Goal: Information Seeking & Learning: Learn about a topic

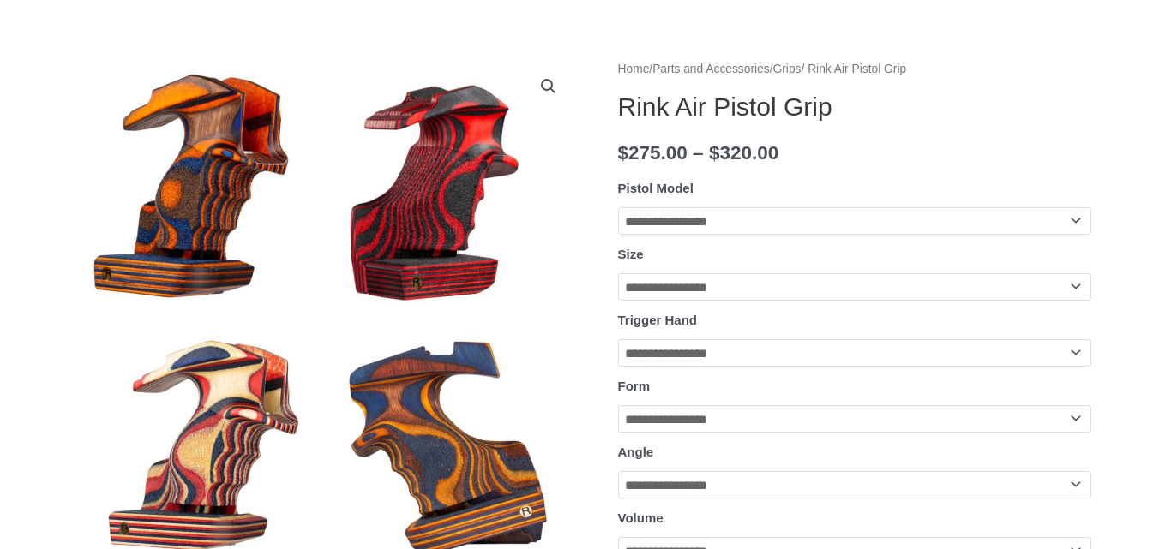
scroll to position [257, 0]
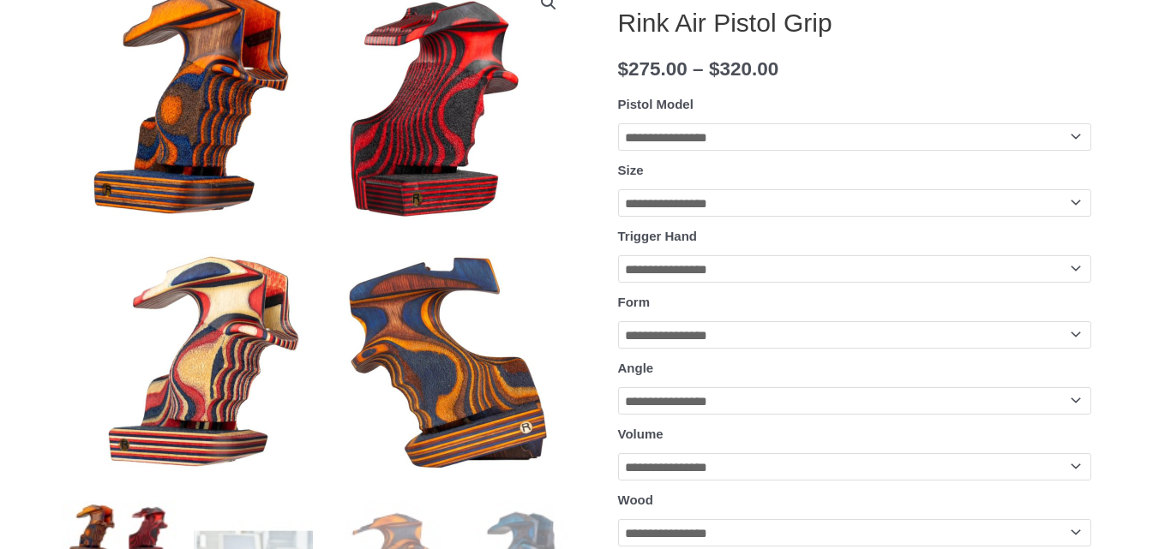
click at [702, 132] on select "**********" at bounding box center [854, 136] width 473 height 27
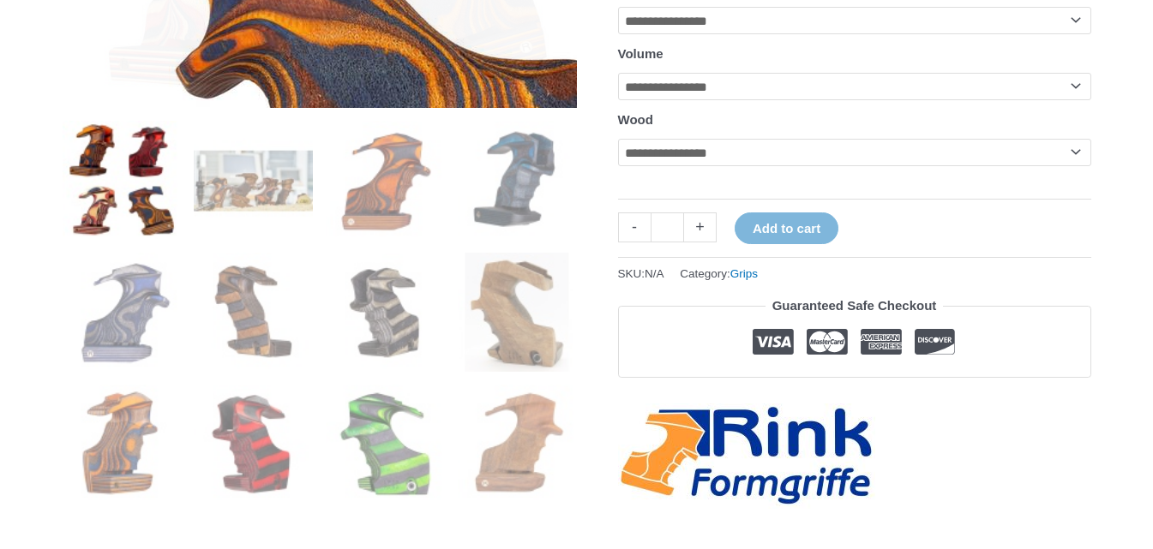
scroll to position [686, 0]
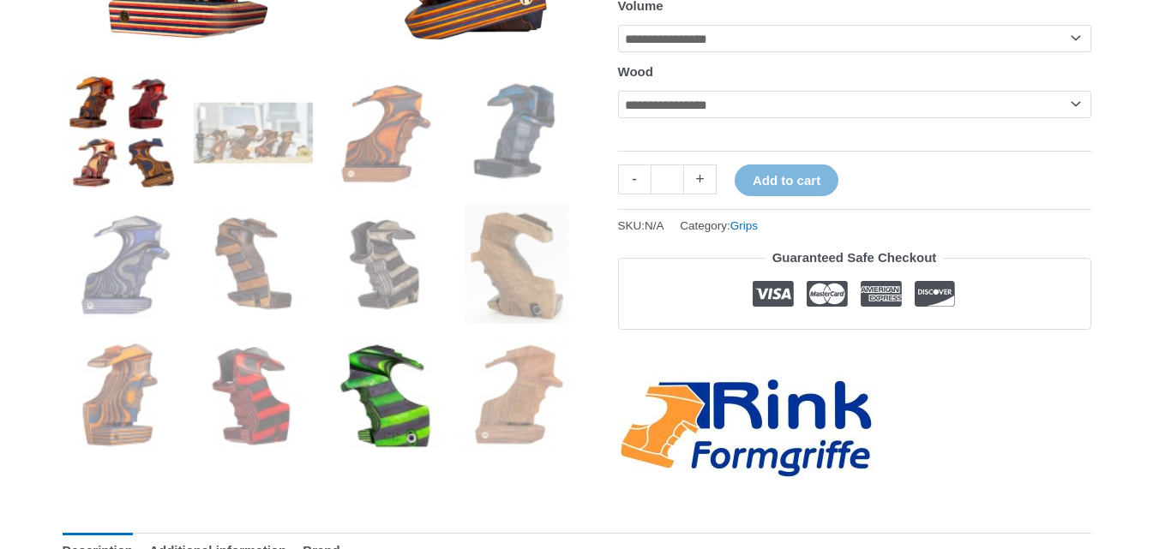
click at [357, 405] on img at bounding box center [385, 396] width 119 height 119
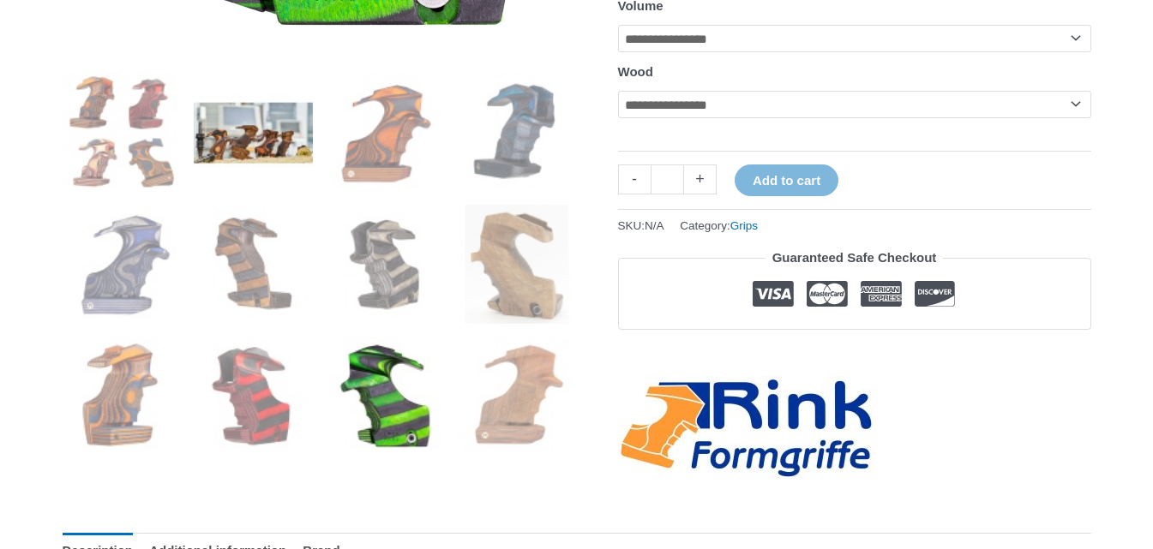
click at [237, 136] on img at bounding box center [253, 132] width 119 height 119
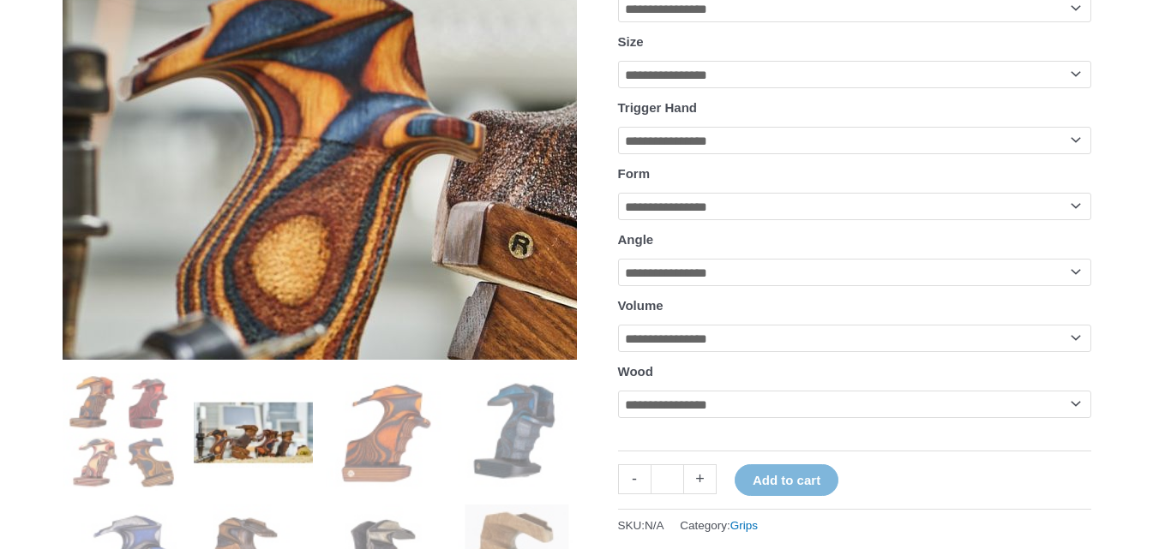
scroll to position [343, 0]
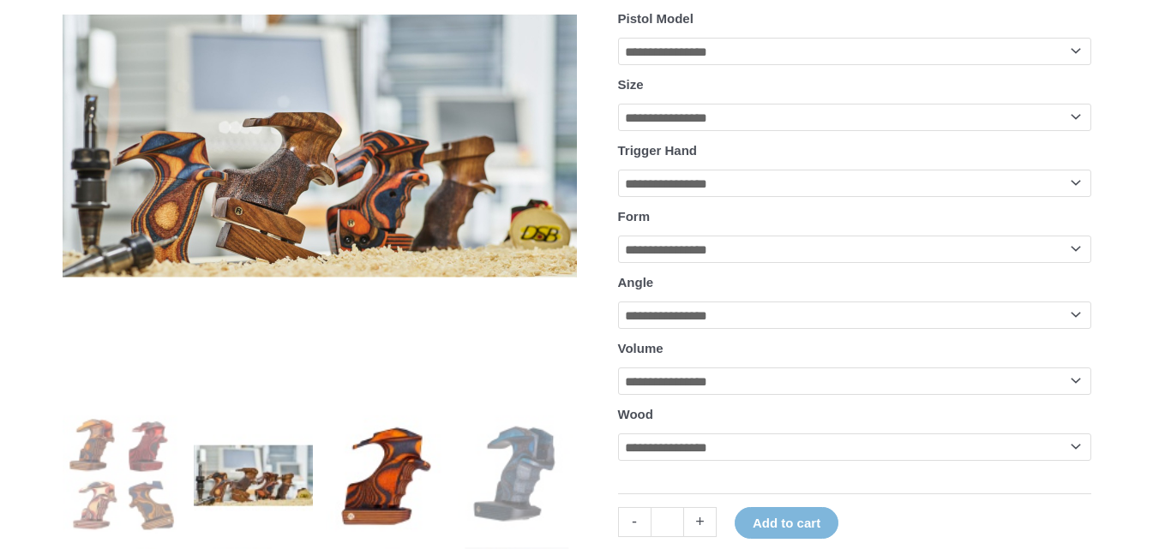
click at [392, 481] on img at bounding box center [385, 475] width 119 height 119
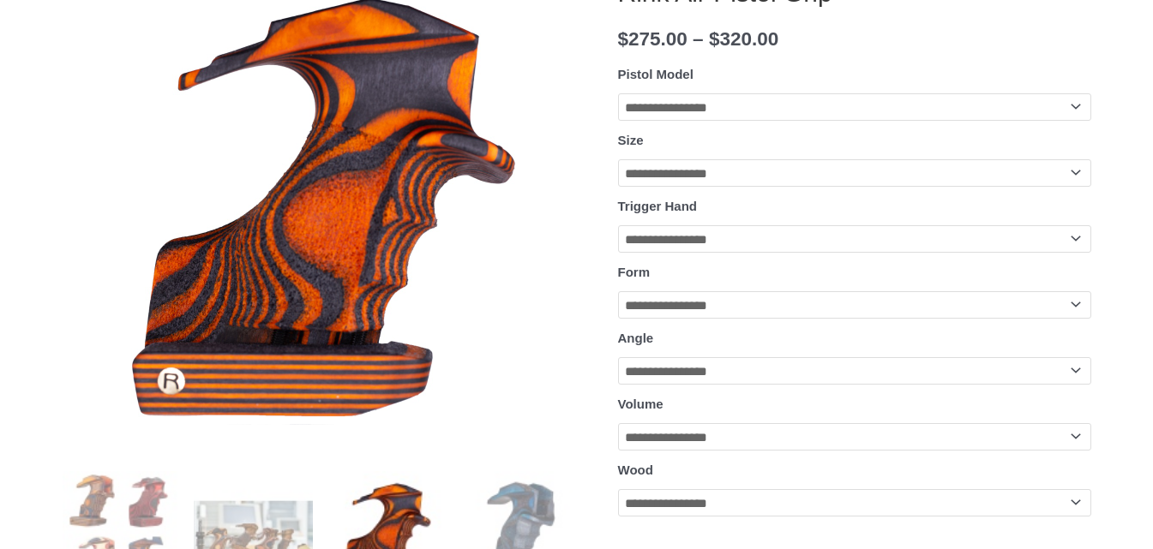
scroll to position [257, 0]
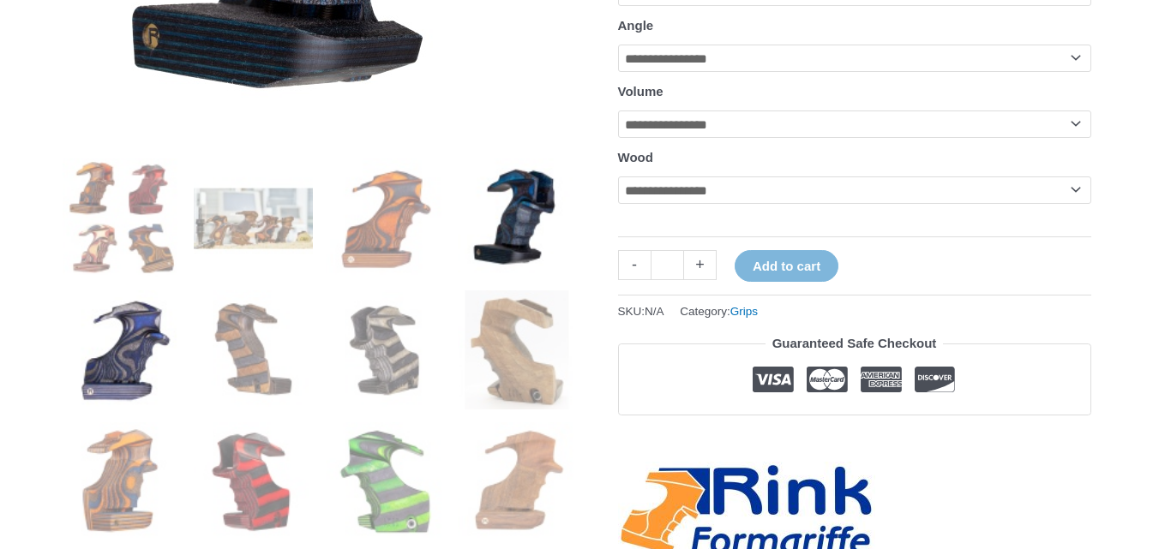
click at [146, 380] on img at bounding box center [122, 350] width 119 height 119
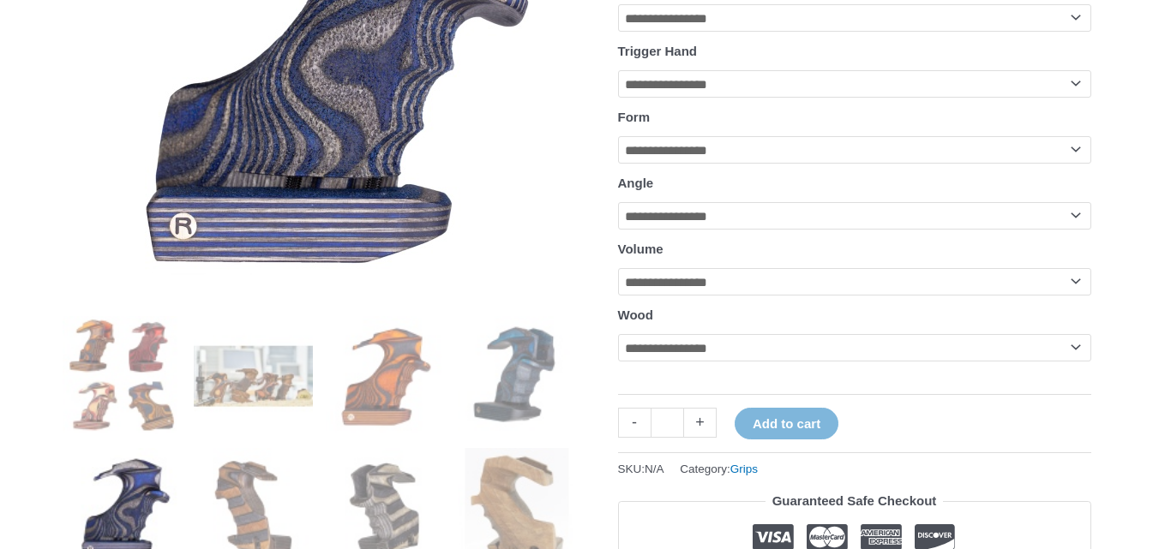
scroll to position [429, 0]
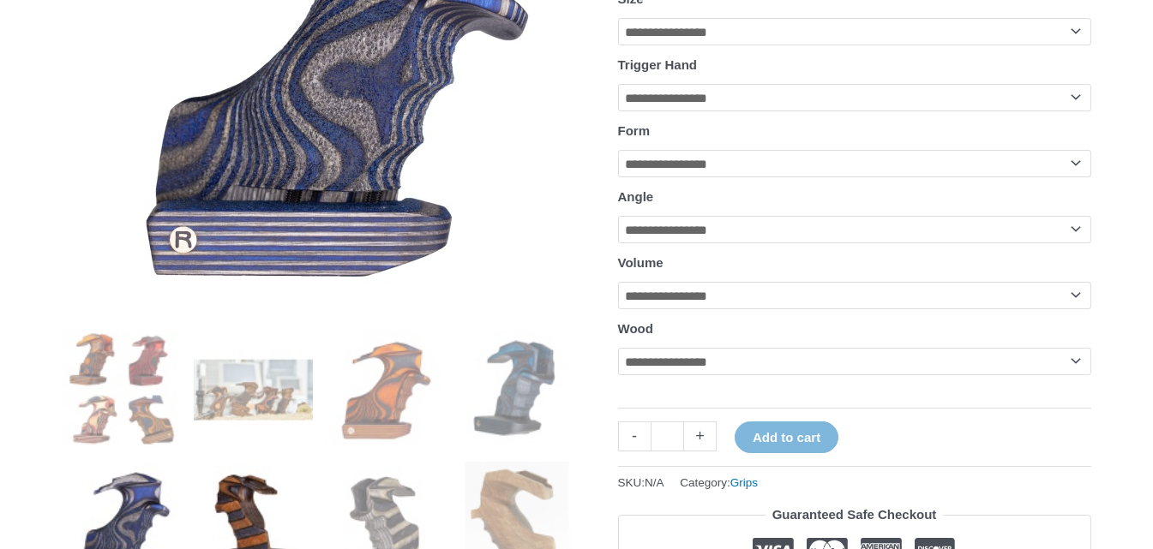
click at [254, 468] on img at bounding box center [253, 521] width 119 height 119
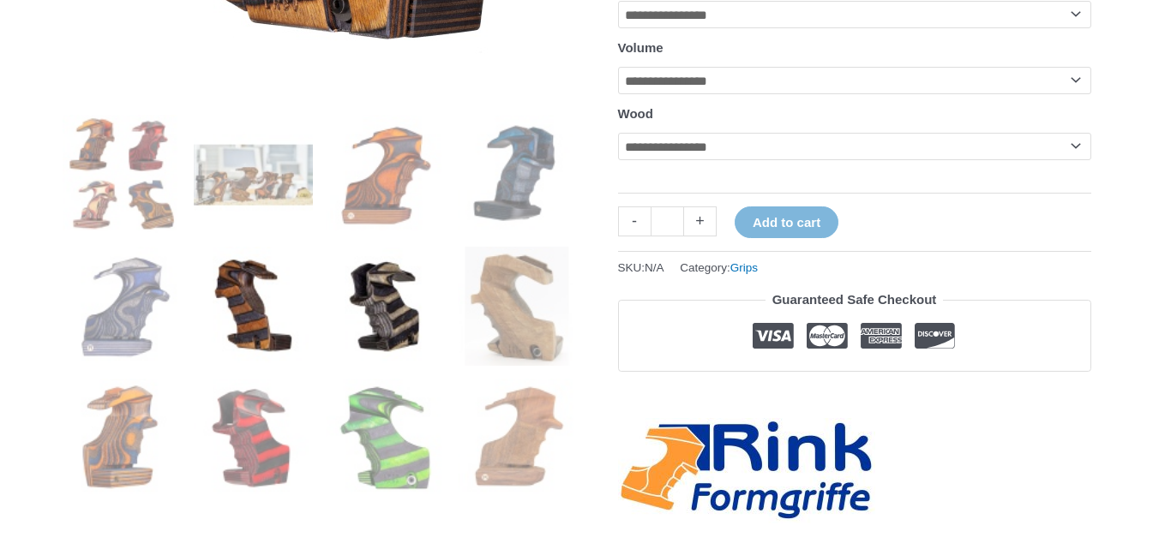
scroll to position [686, 0]
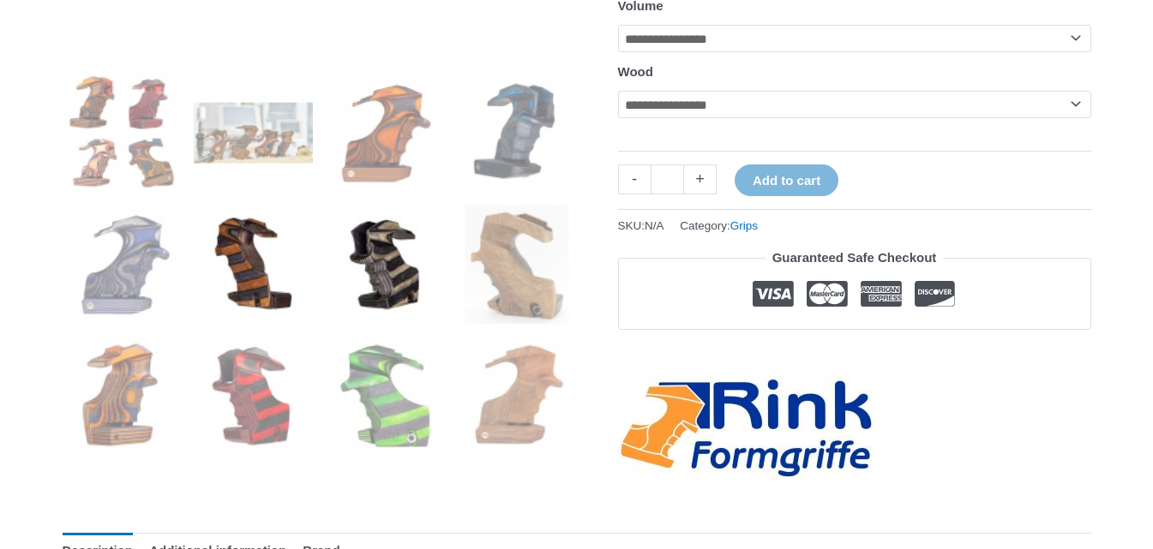
click at [372, 298] on img at bounding box center [385, 264] width 119 height 119
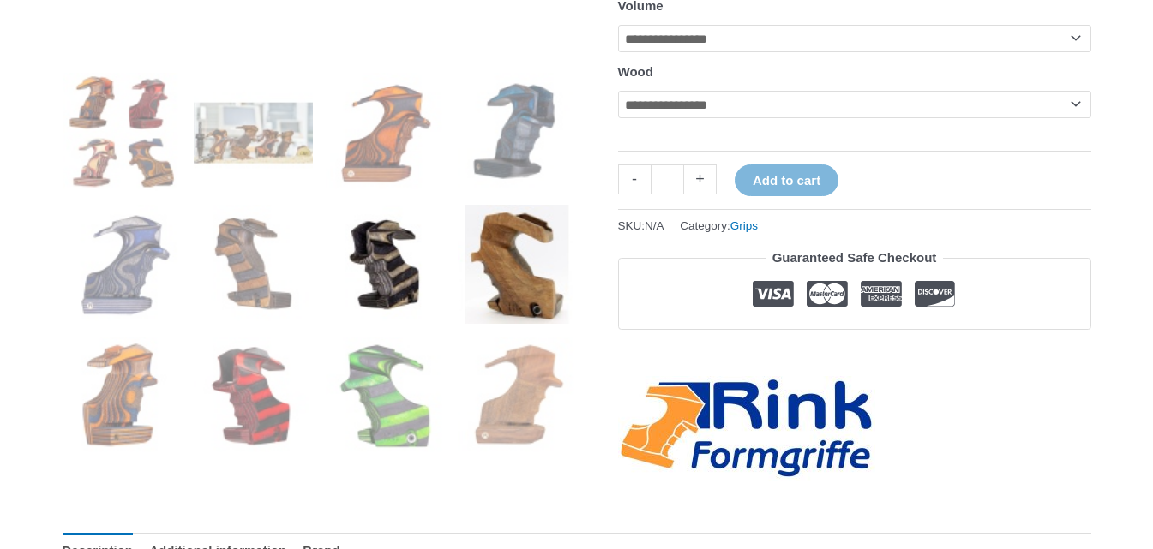
click at [516, 317] on img at bounding box center [517, 264] width 119 height 119
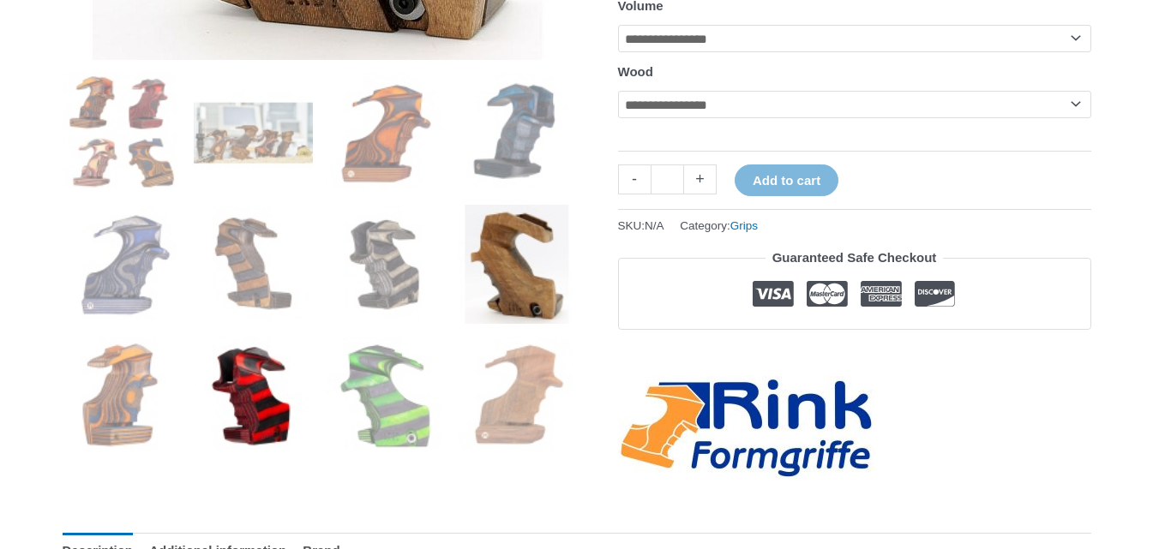
click at [229, 382] on img at bounding box center [253, 396] width 119 height 119
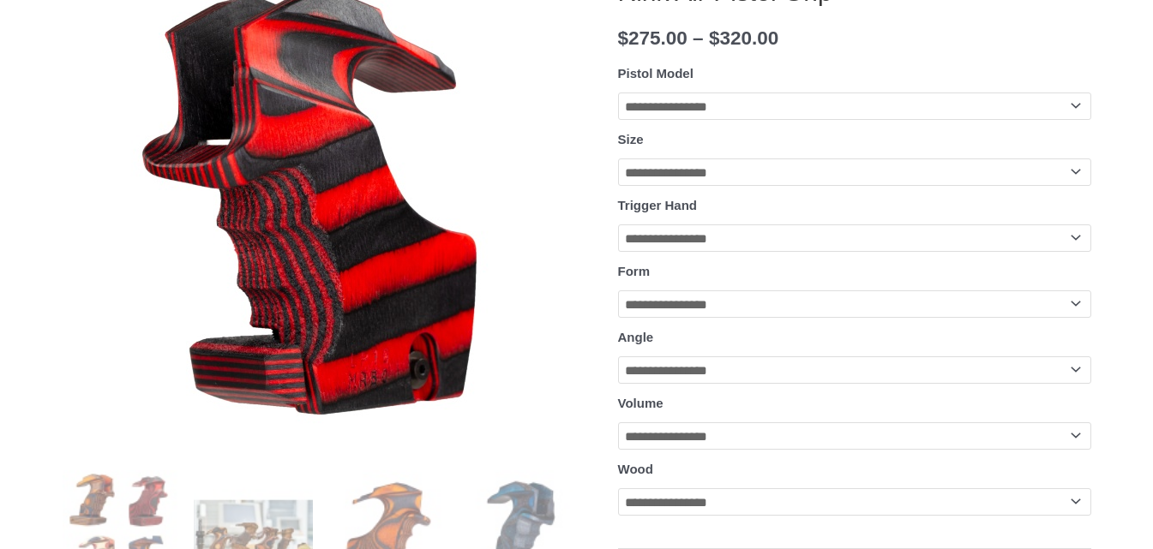
scroll to position [257, 0]
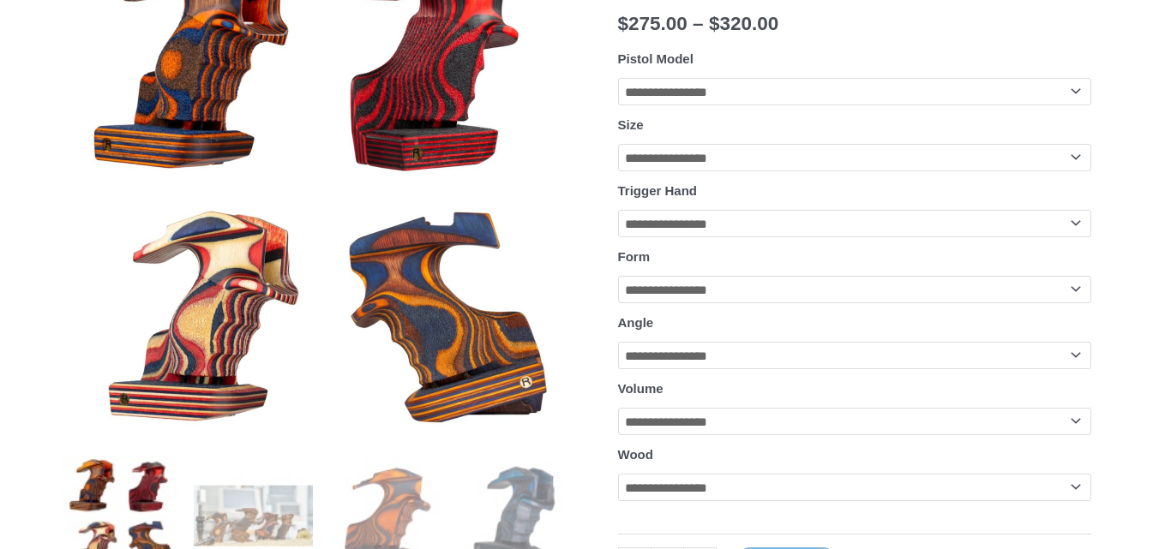
scroll to position [343, 0]
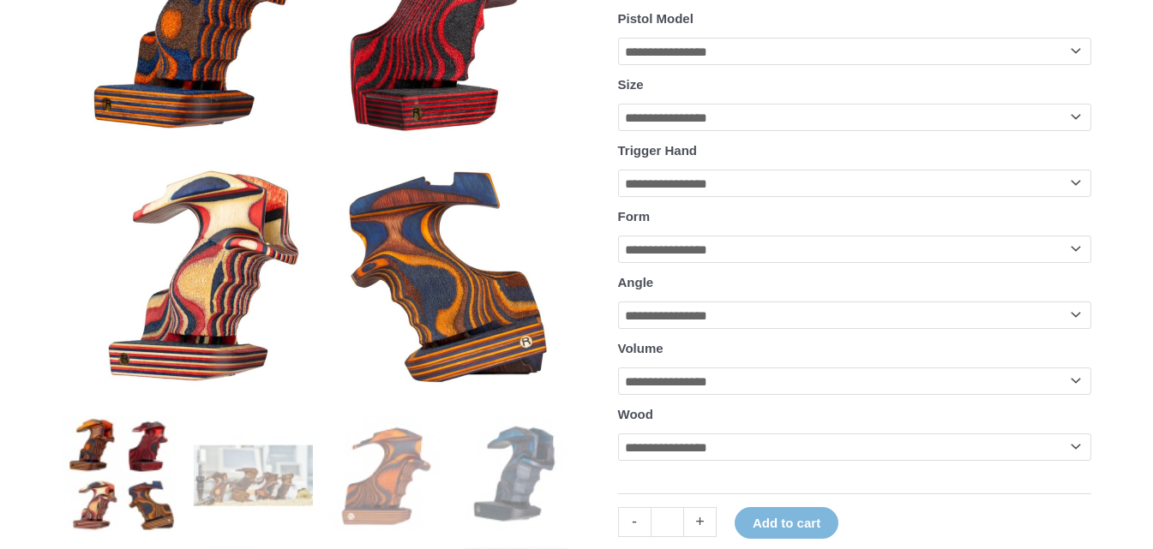
click at [135, 441] on img at bounding box center [122, 475] width 119 height 119
click at [220, 498] on img at bounding box center [253, 475] width 119 height 119
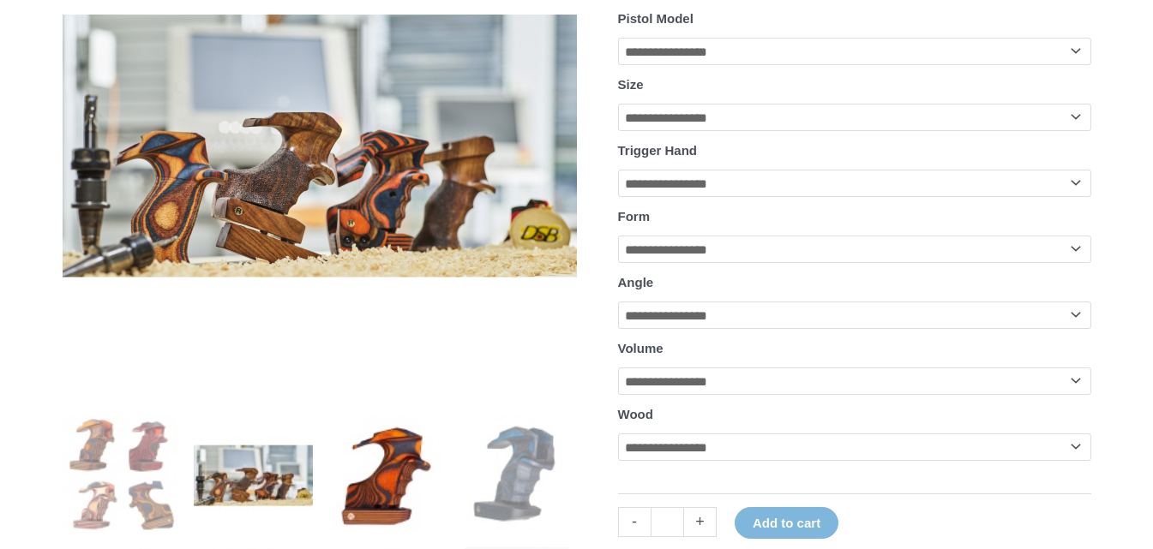
click at [363, 479] on img at bounding box center [385, 475] width 119 height 119
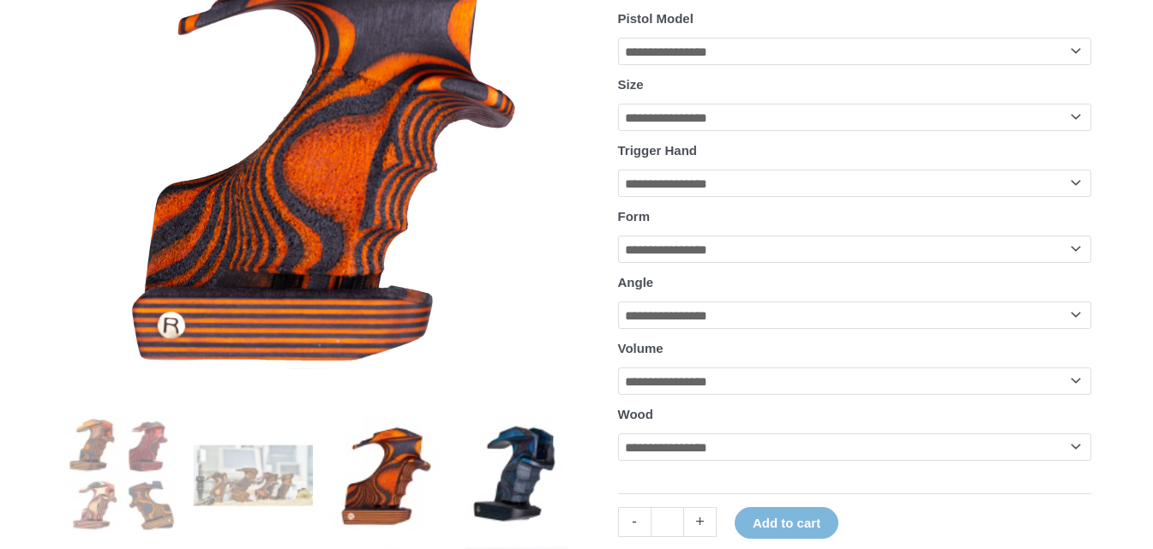
click at [533, 477] on img at bounding box center [517, 475] width 119 height 119
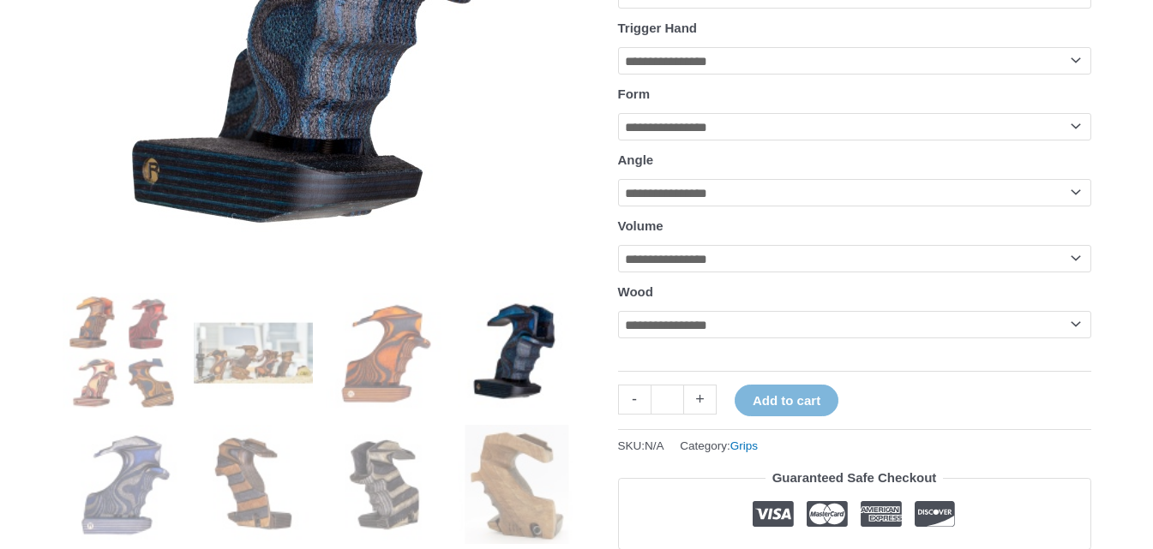
scroll to position [771, 0]
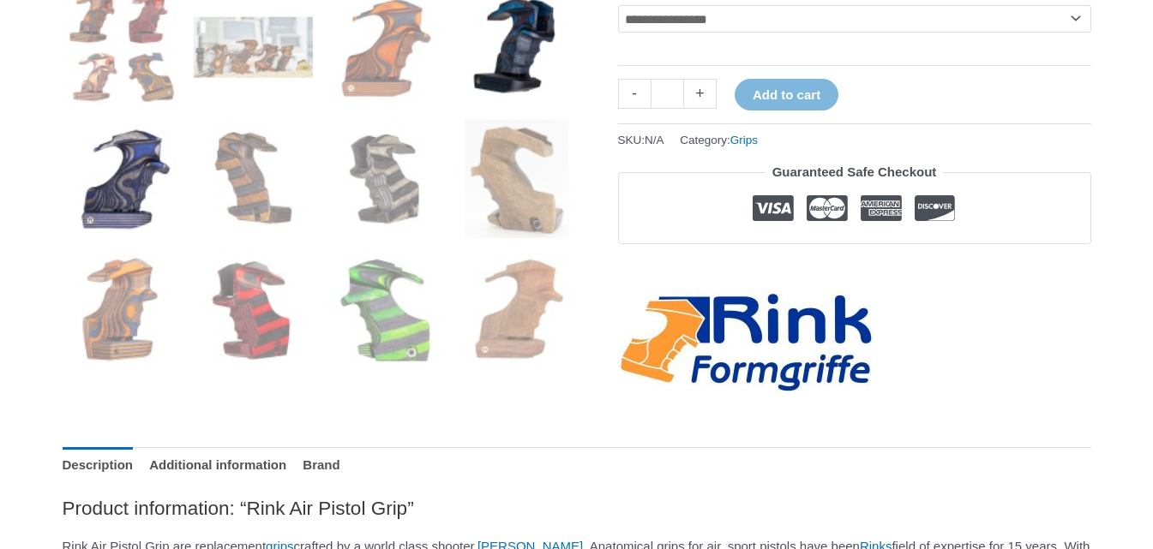
click at [116, 210] on img at bounding box center [122, 178] width 119 height 119
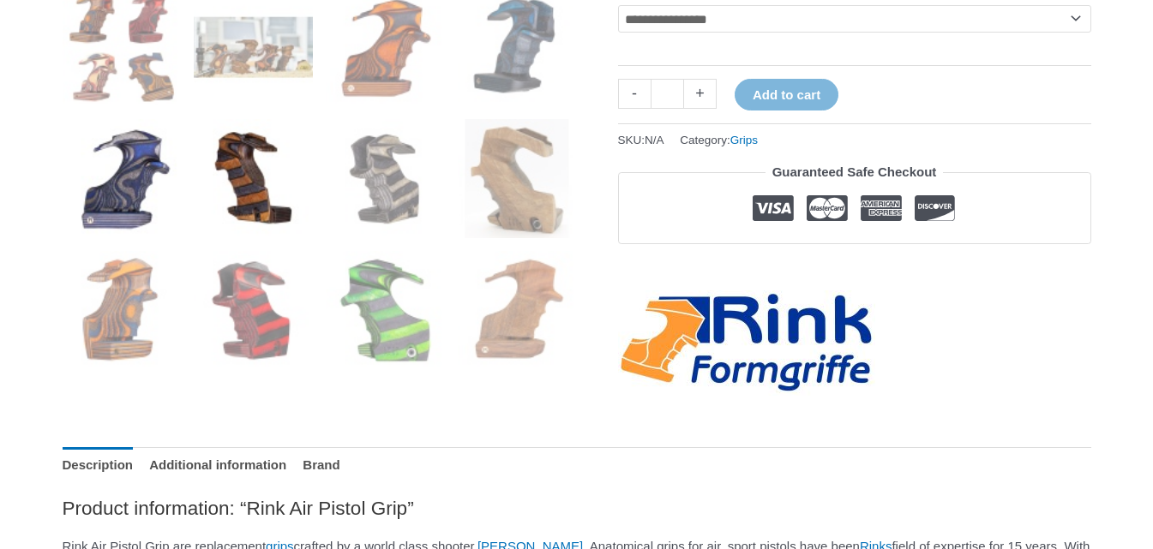
click at [288, 228] on img at bounding box center [253, 178] width 119 height 119
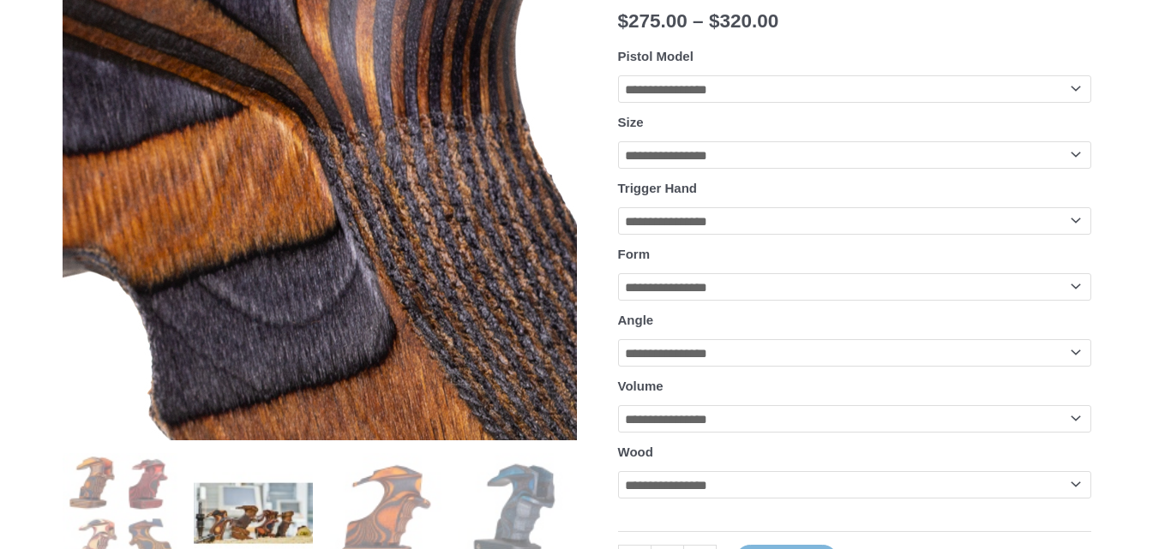
scroll to position [600, 0]
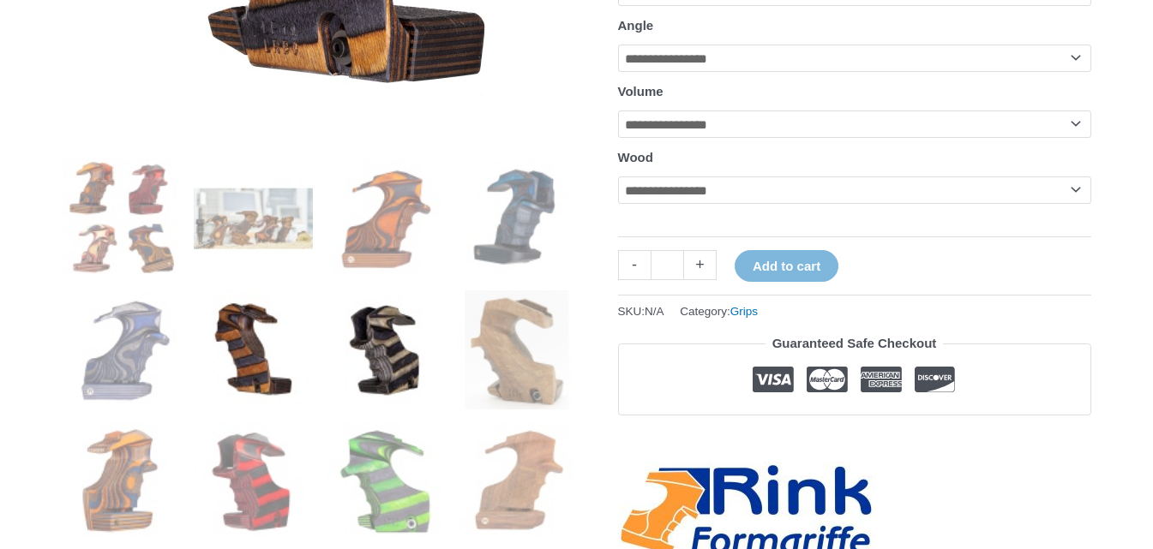
click at [378, 351] on img at bounding box center [385, 350] width 119 height 119
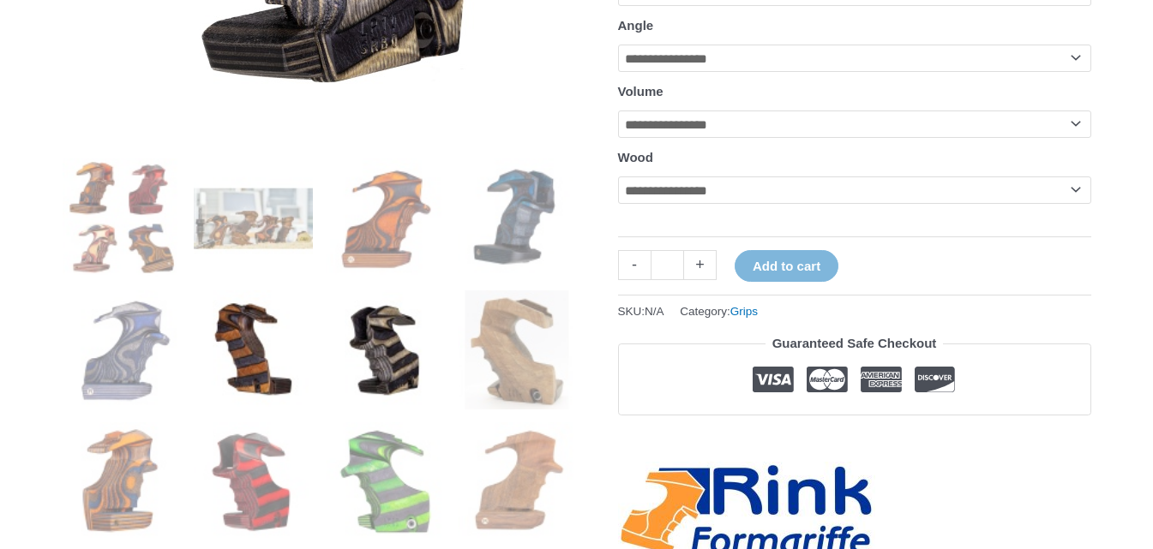
drag, startPoint x: 266, startPoint y: 259, endPoint x: 282, endPoint y: 372, distance: 114.3
click at [275, 285] on ol at bounding box center [320, 356] width 514 height 395
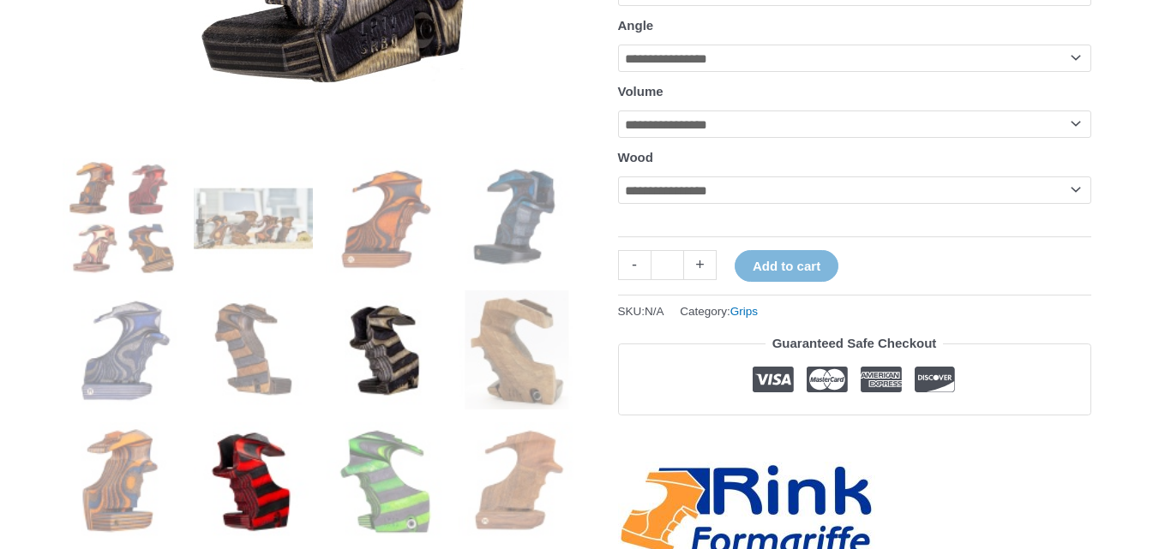
click at [261, 471] on img at bounding box center [253, 482] width 119 height 119
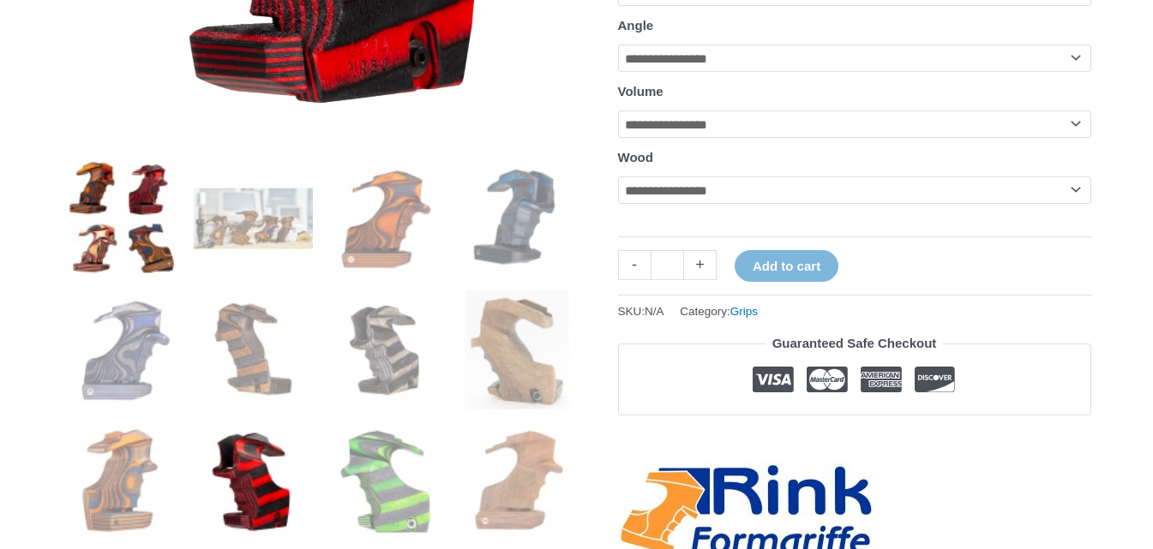
click at [92, 220] on img at bounding box center [122, 218] width 119 height 119
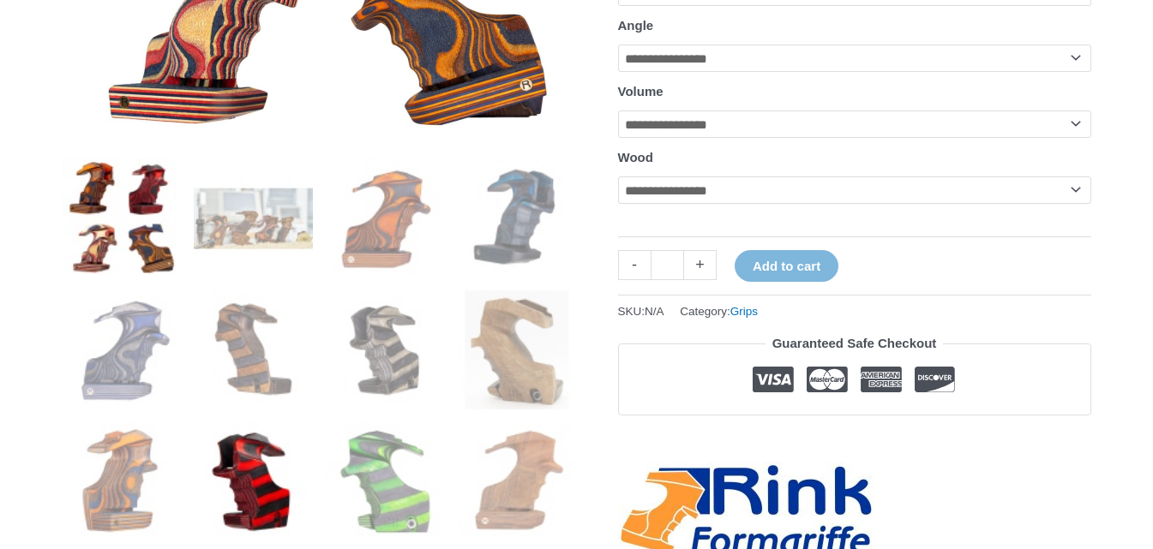
click at [255, 474] on img at bounding box center [253, 482] width 119 height 119
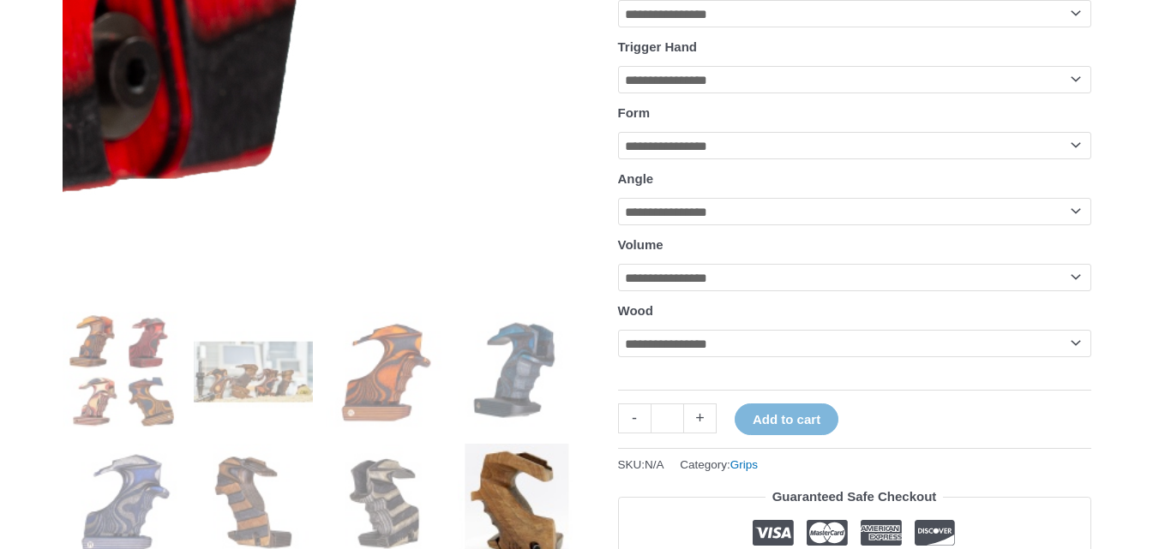
scroll to position [686, 0]
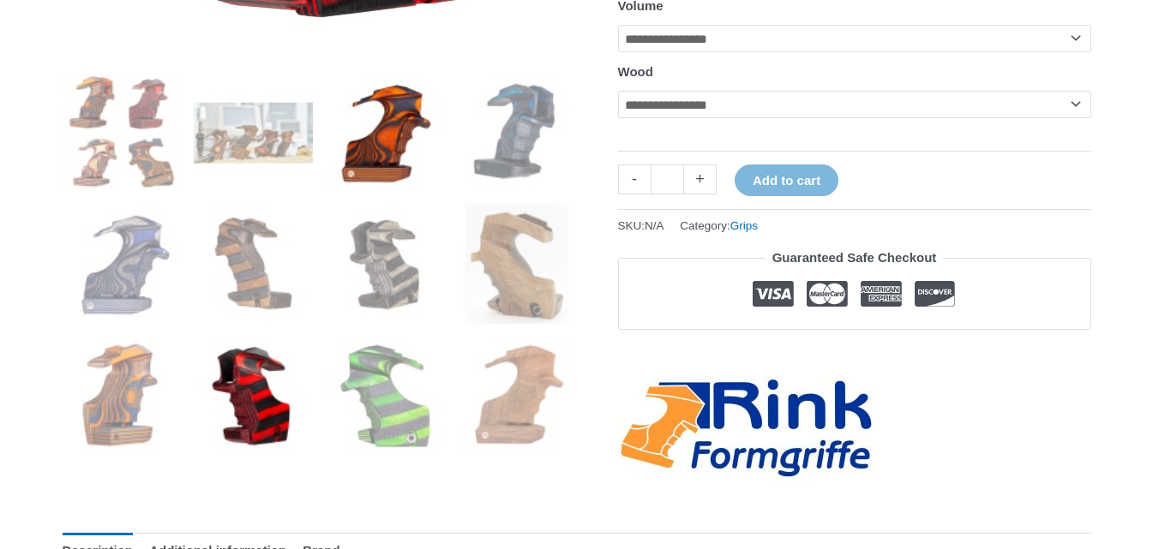
click at [414, 171] on img at bounding box center [385, 132] width 119 height 119
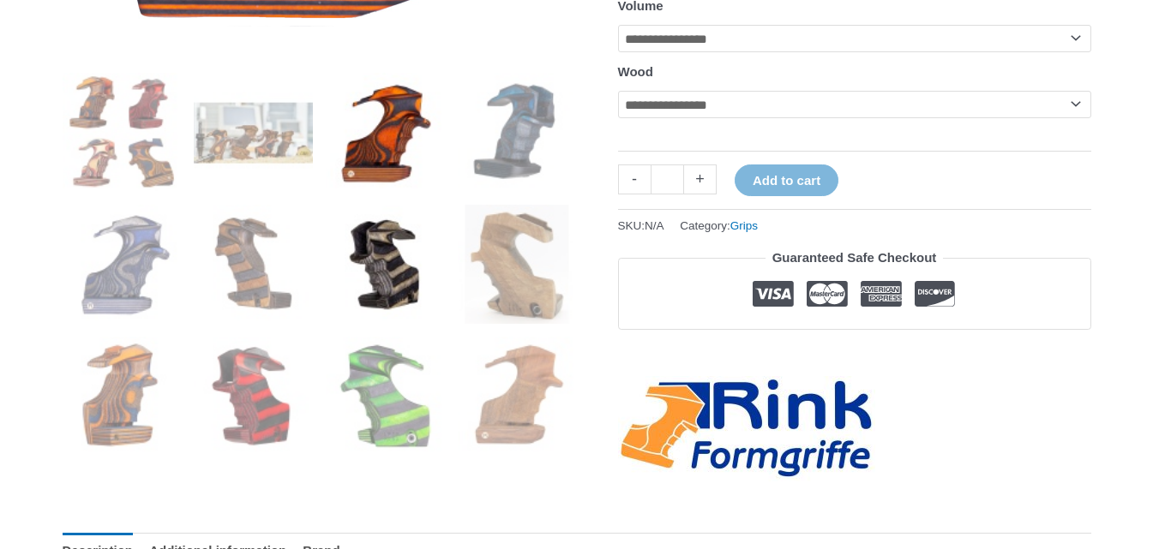
click at [411, 321] on img at bounding box center [385, 264] width 119 height 119
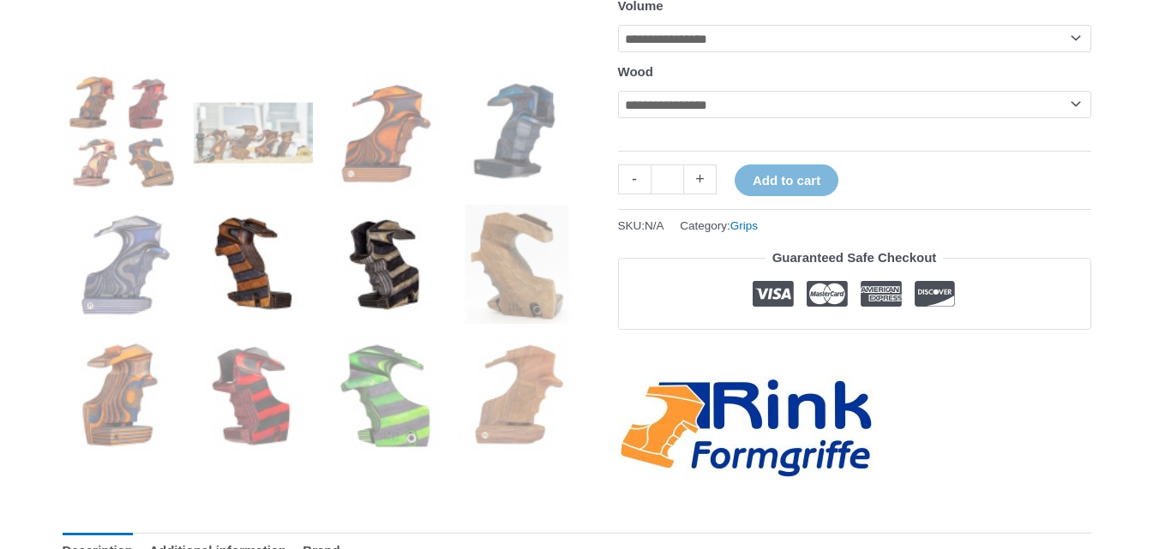
click at [259, 287] on img at bounding box center [253, 264] width 119 height 119
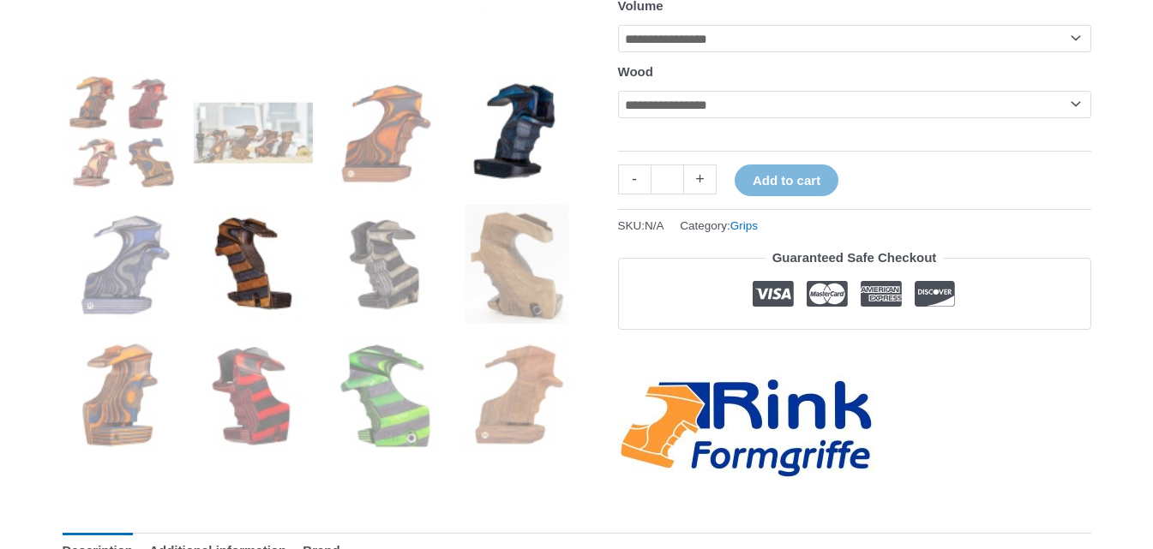
click at [561, 117] on img at bounding box center [517, 132] width 119 height 119
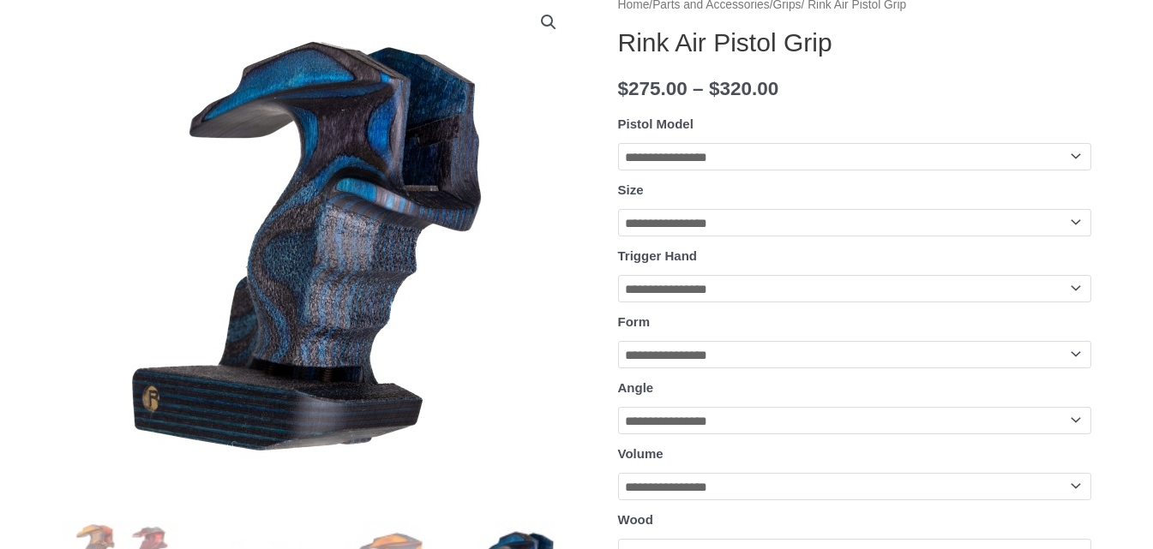
scroll to position [429, 0]
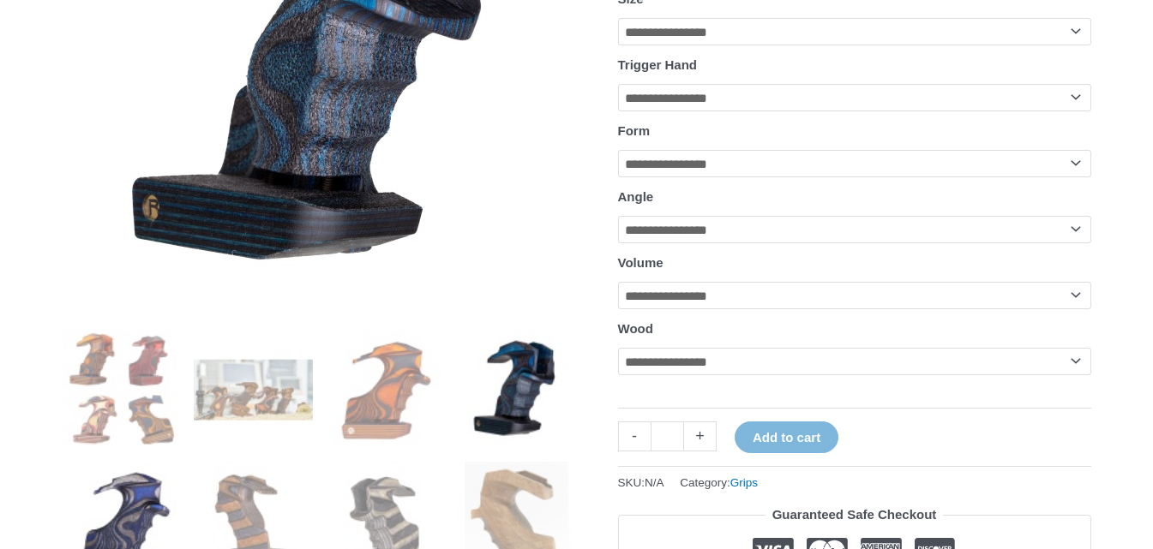
click at [178, 491] on img at bounding box center [122, 521] width 119 height 119
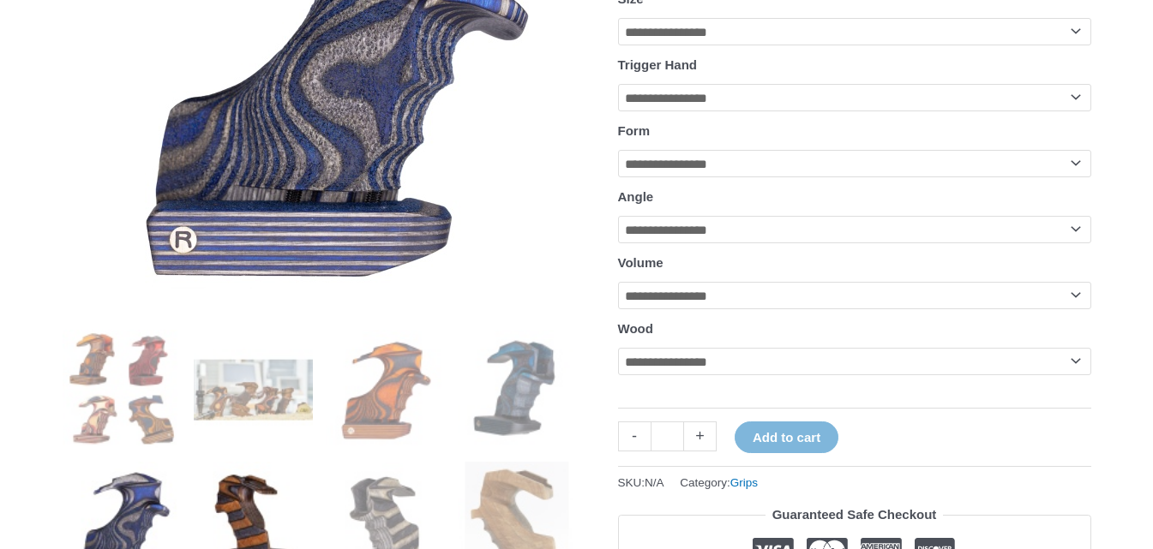
click at [251, 510] on img at bounding box center [253, 521] width 119 height 119
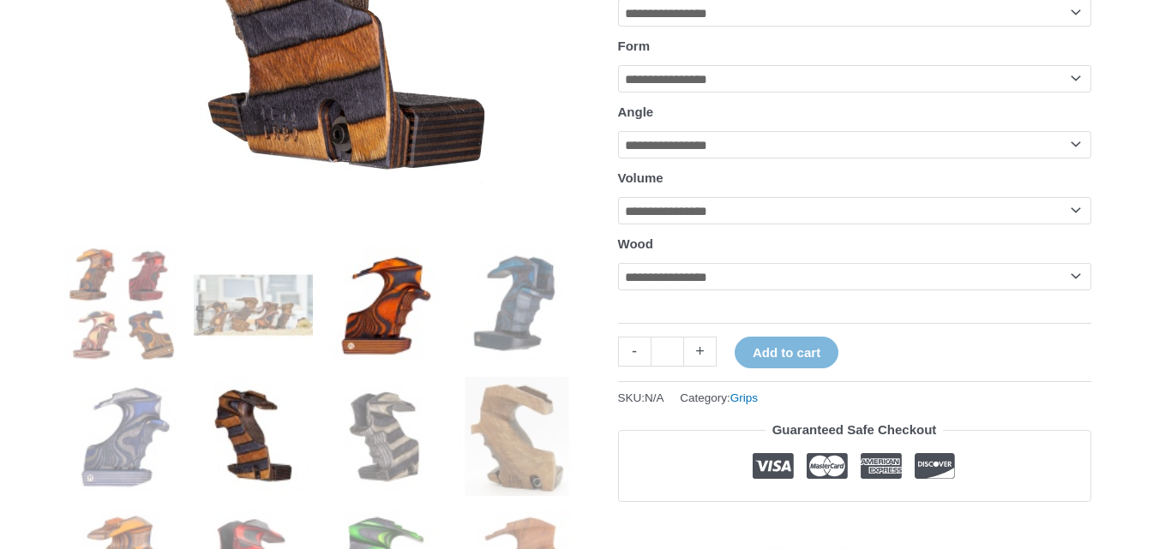
scroll to position [514, 0]
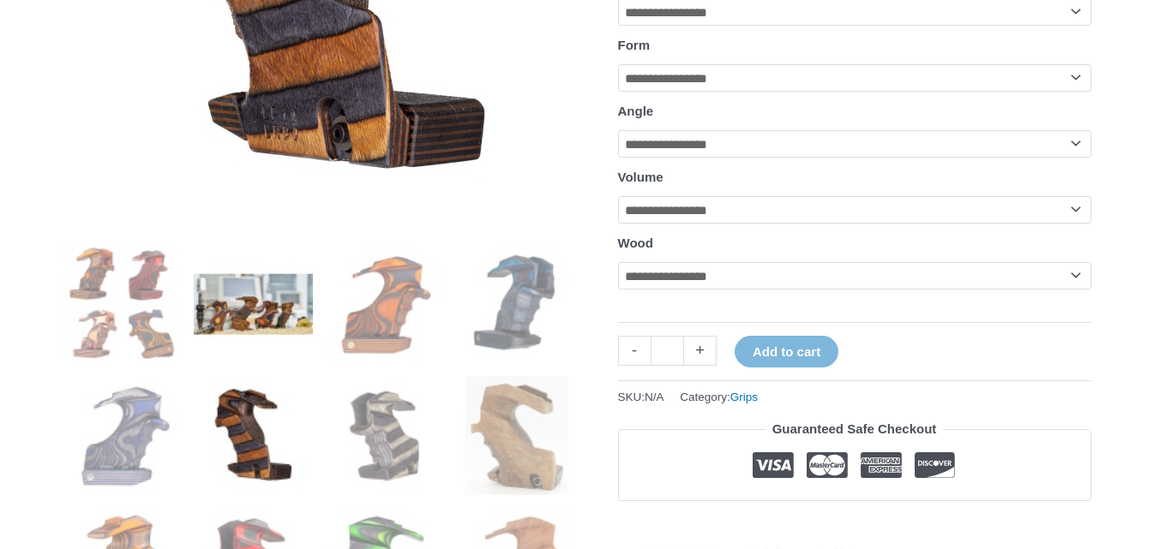
click at [261, 278] on img at bounding box center [253, 303] width 119 height 119
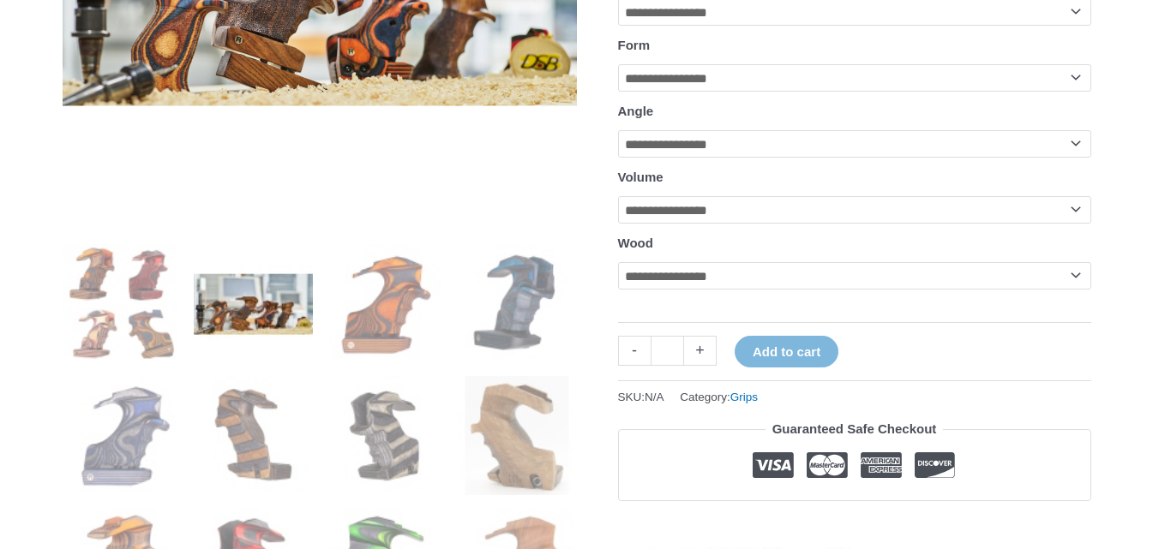
click at [378, 364] on ol at bounding box center [320, 441] width 514 height 395
click at [431, 450] on img at bounding box center [385, 435] width 119 height 119
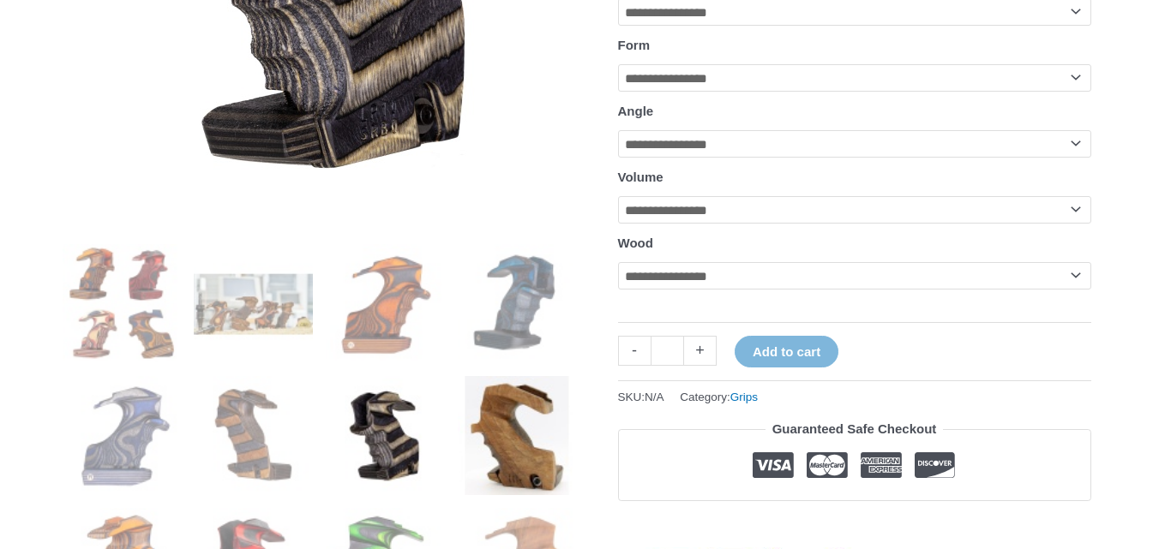
click at [534, 453] on img at bounding box center [517, 435] width 119 height 119
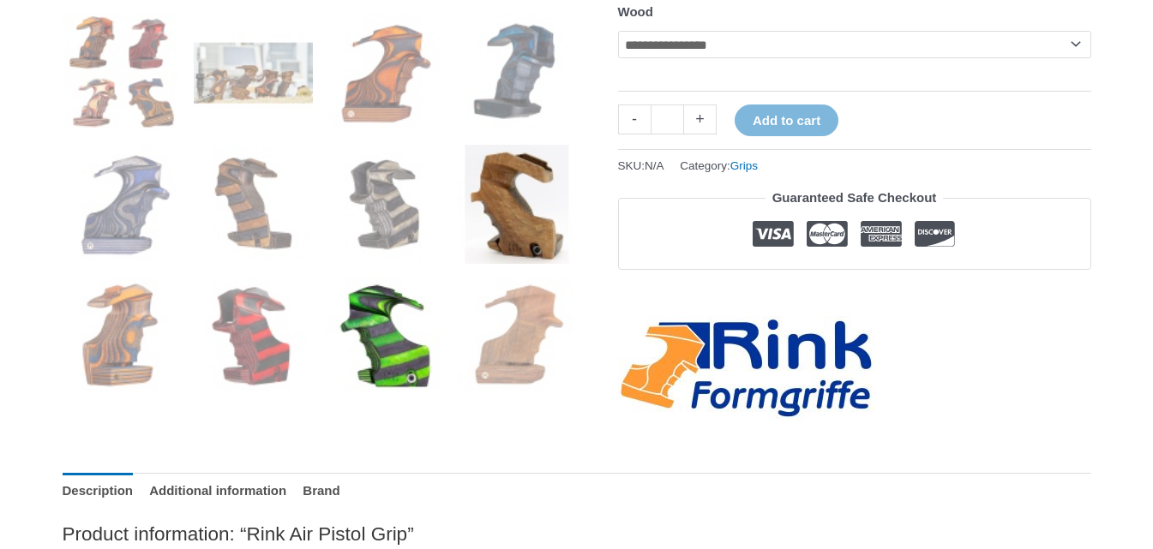
scroll to position [771, 0]
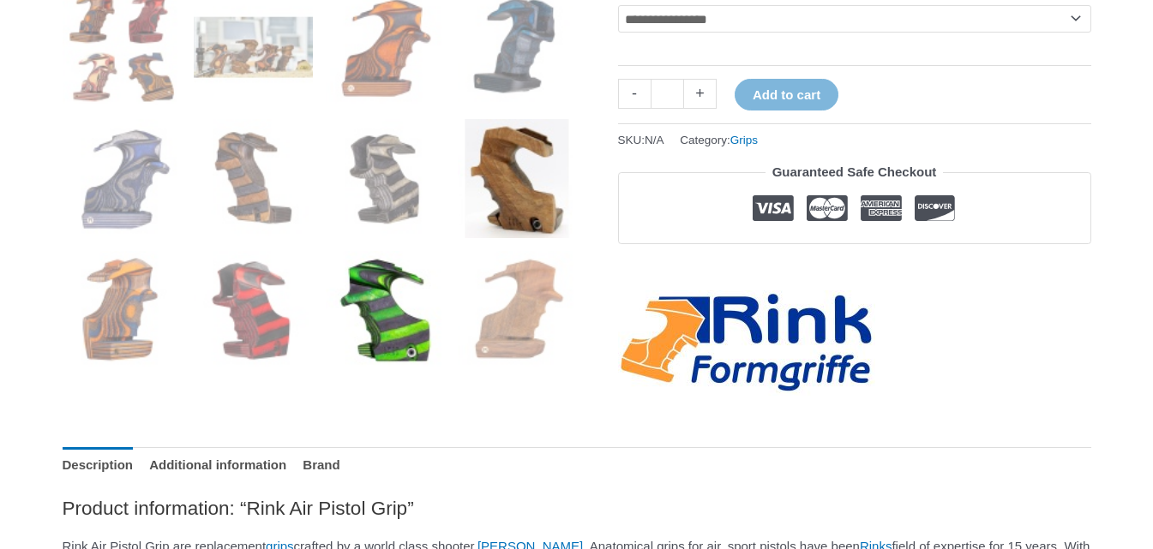
click at [387, 361] on img at bounding box center [385, 310] width 119 height 119
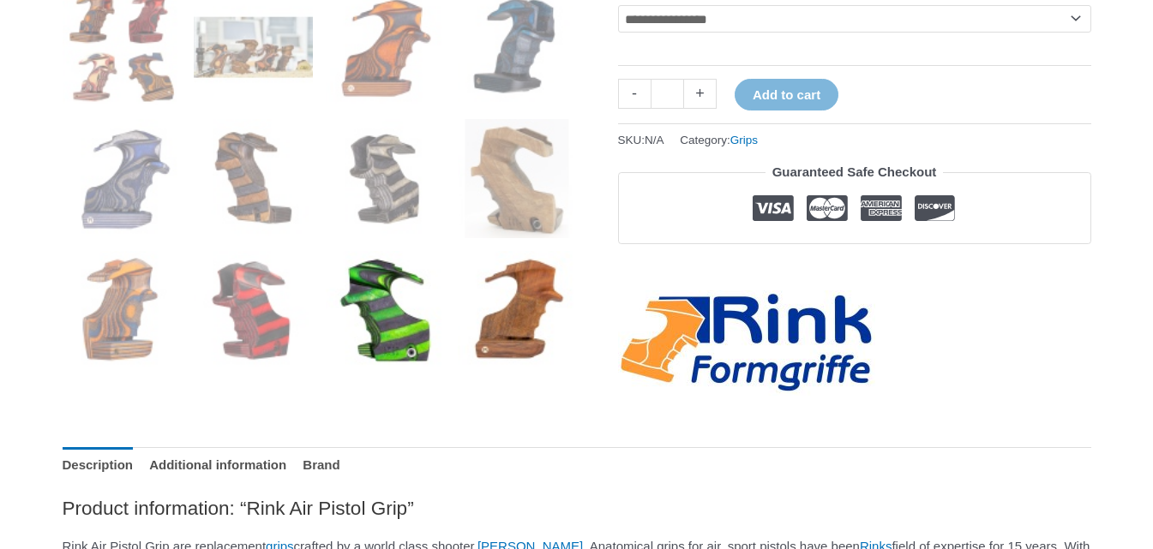
click at [521, 363] on img at bounding box center [517, 310] width 119 height 119
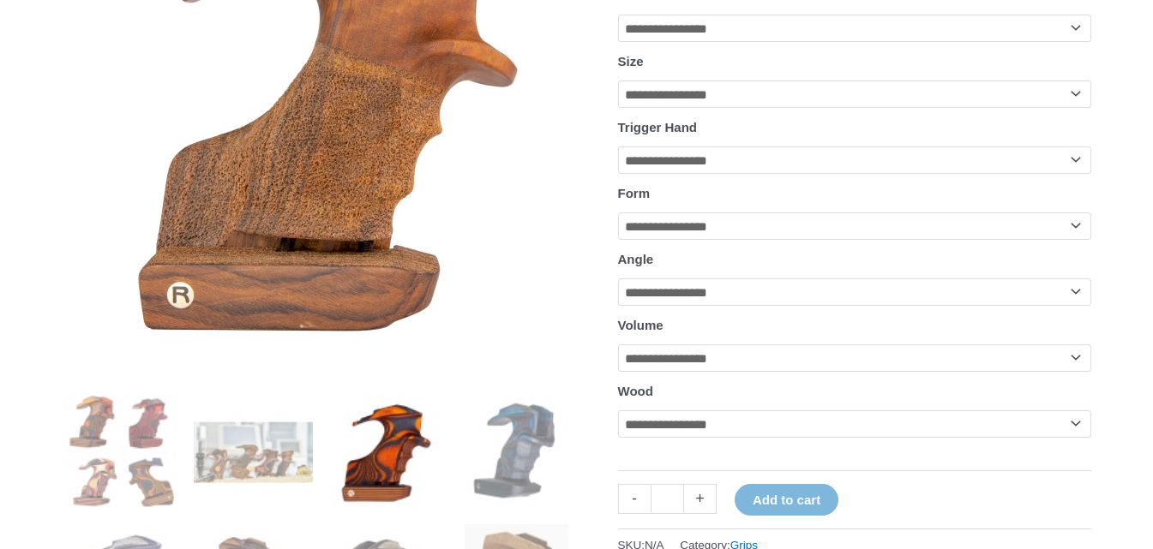
scroll to position [343, 0]
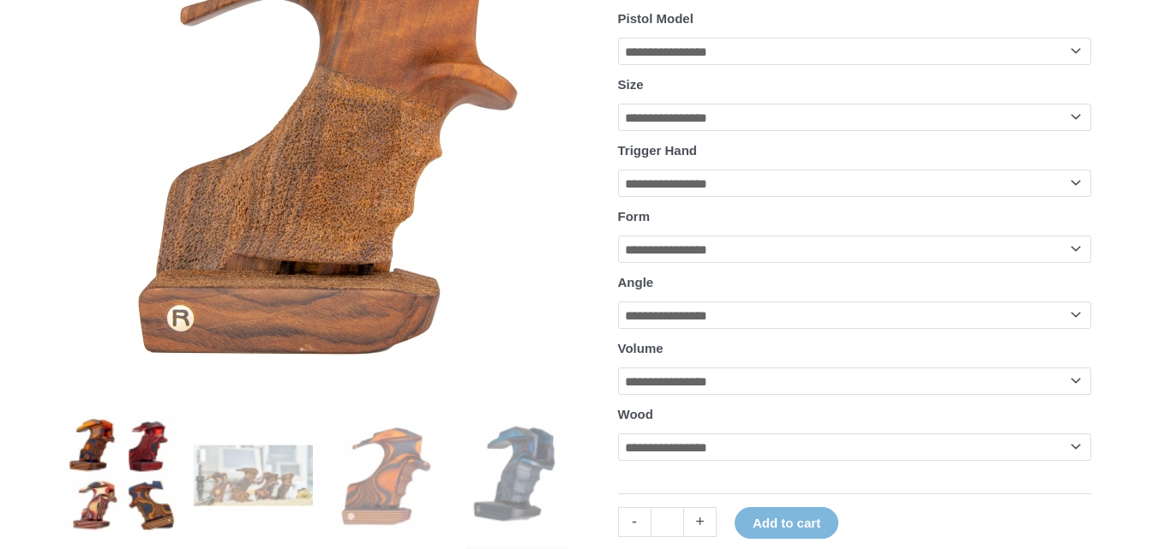
click at [143, 483] on img at bounding box center [122, 475] width 119 height 119
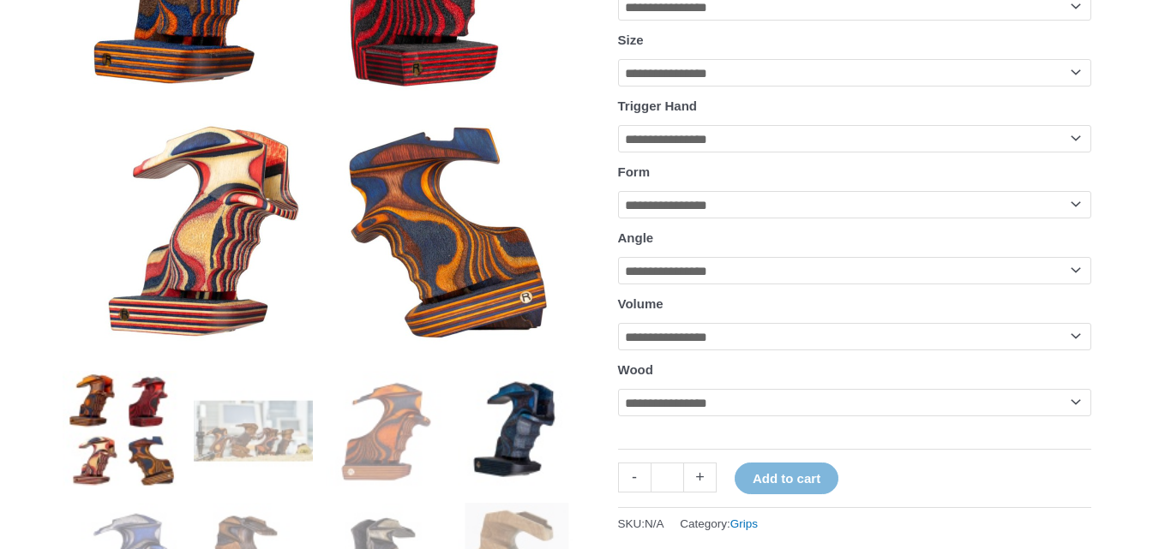
scroll to position [429, 0]
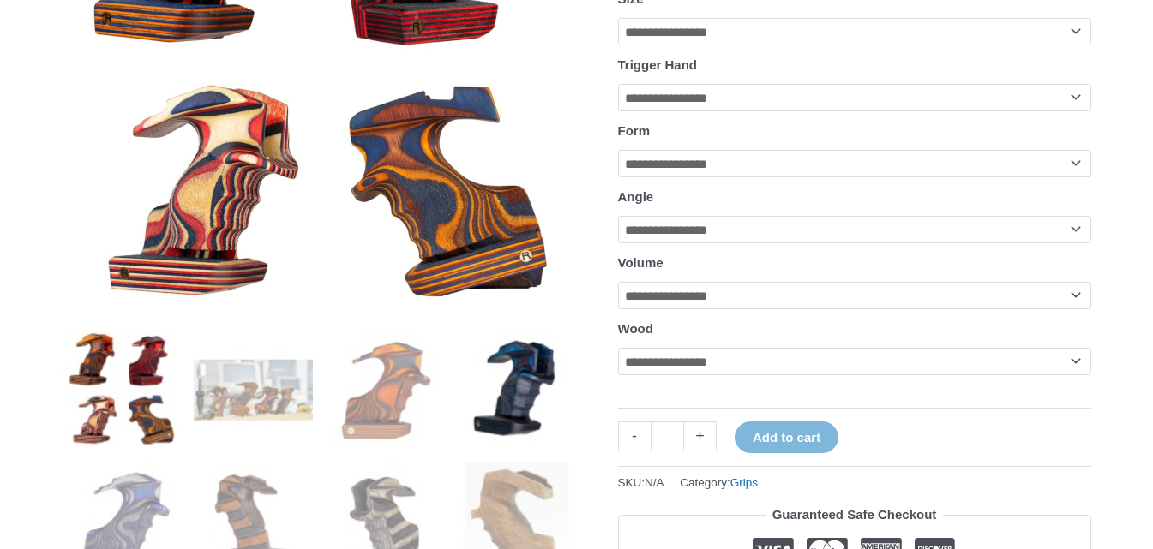
click at [554, 440] on img at bounding box center [517, 389] width 119 height 119
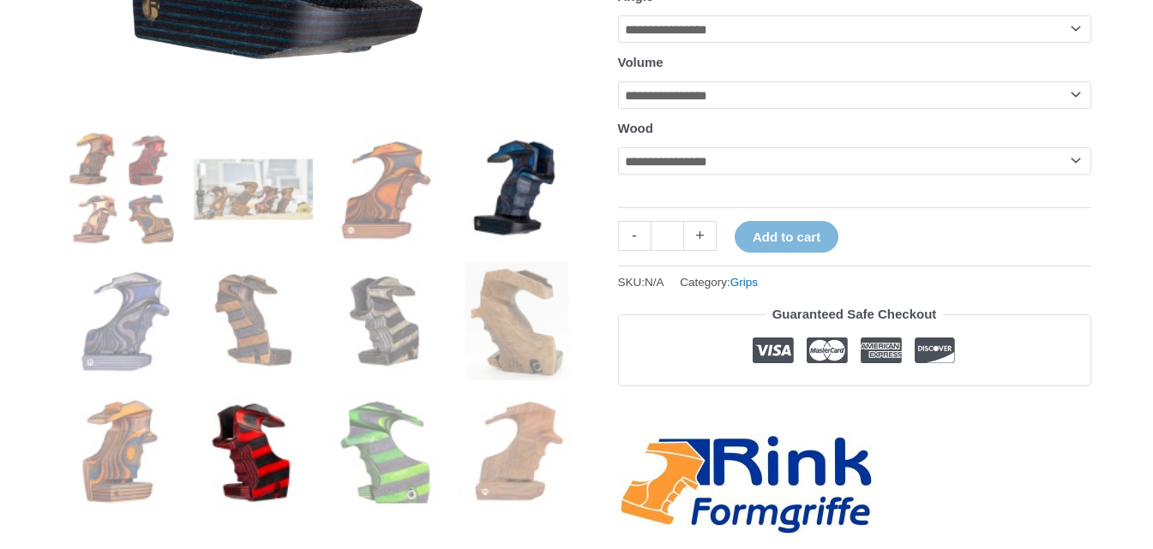
scroll to position [686, 0]
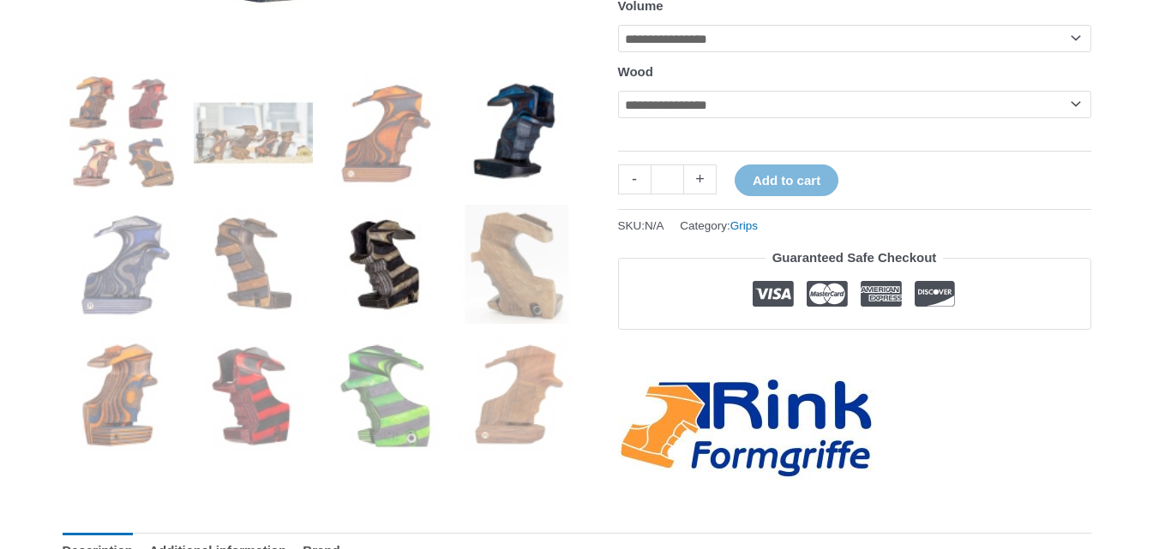
click at [395, 286] on img at bounding box center [385, 264] width 119 height 119
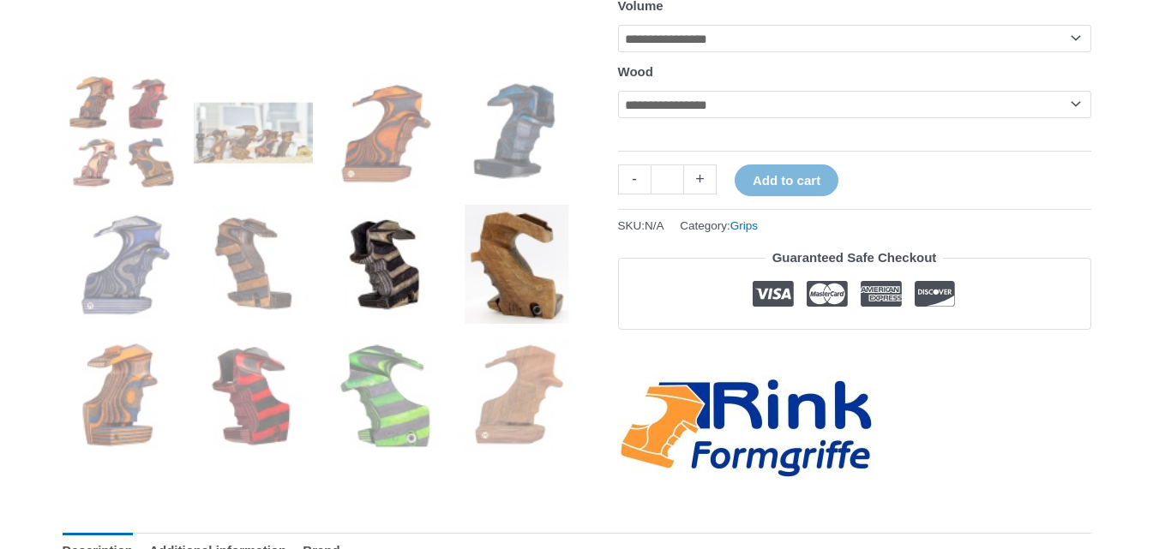
click at [513, 282] on img at bounding box center [517, 264] width 119 height 119
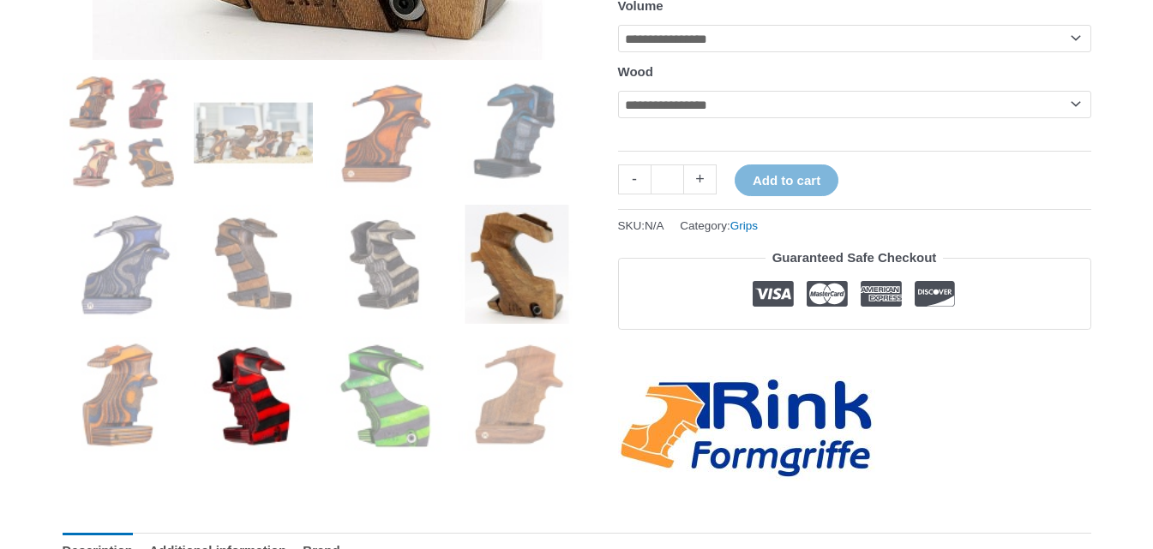
click at [296, 438] on img at bounding box center [253, 396] width 119 height 119
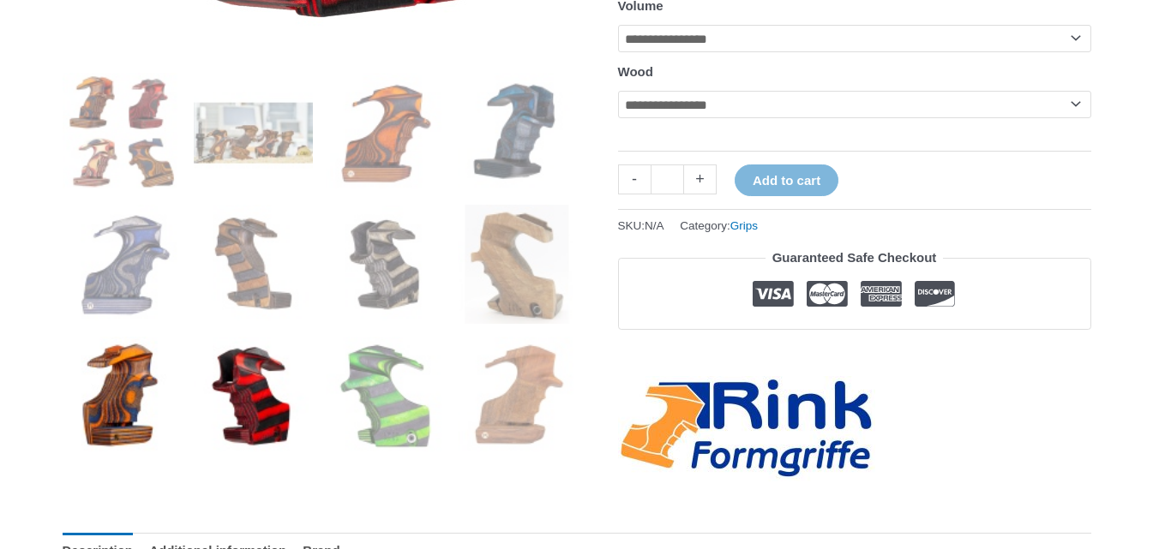
click at [106, 391] on img at bounding box center [122, 396] width 119 height 119
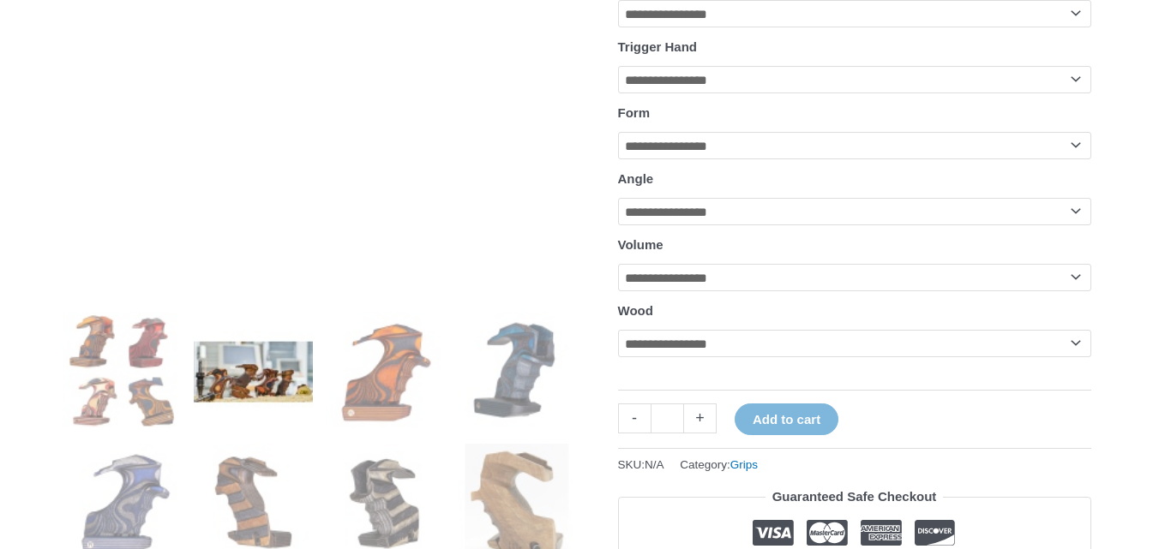
scroll to position [514, 0]
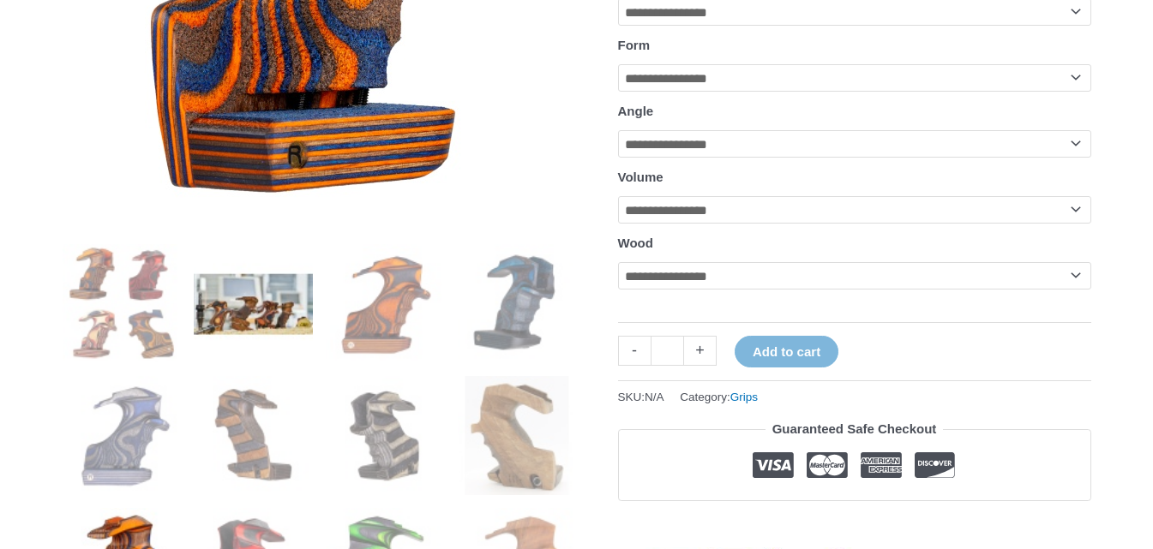
click at [255, 328] on img at bounding box center [253, 303] width 119 height 119
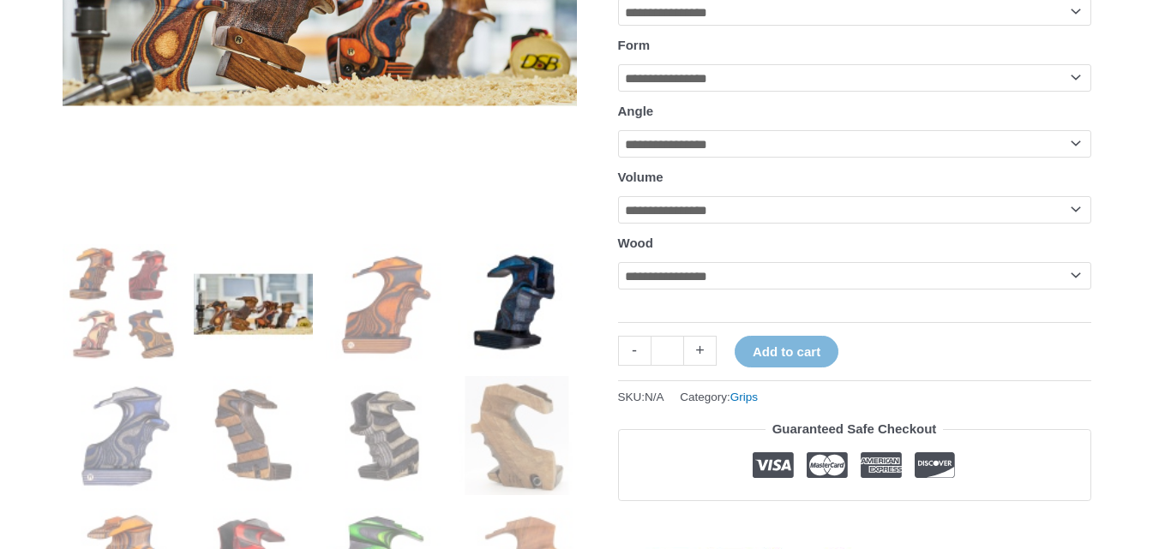
click at [489, 315] on img at bounding box center [517, 303] width 119 height 119
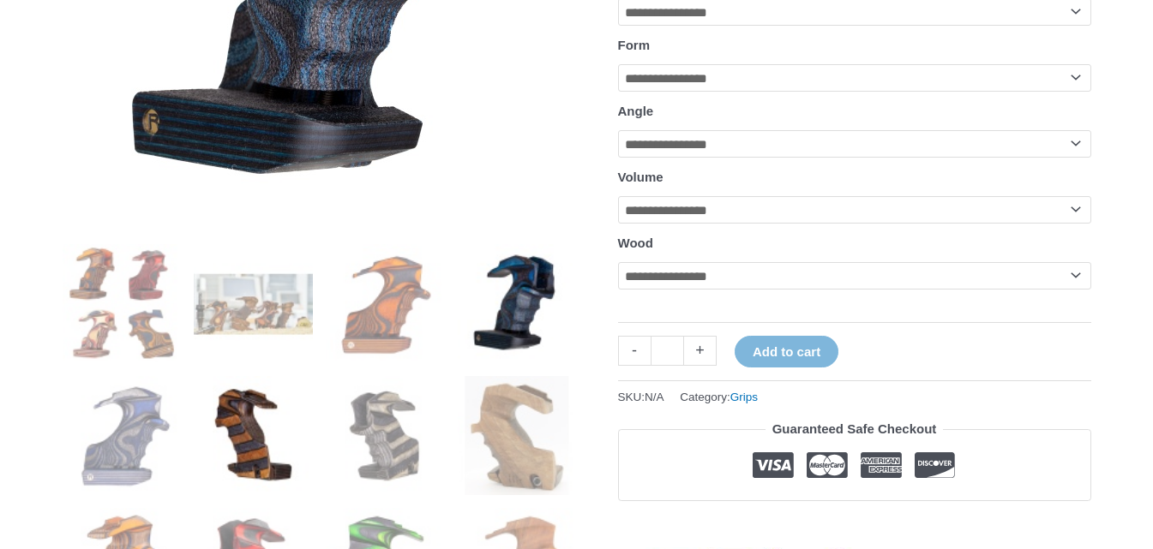
click at [217, 447] on img at bounding box center [253, 435] width 119 height 119
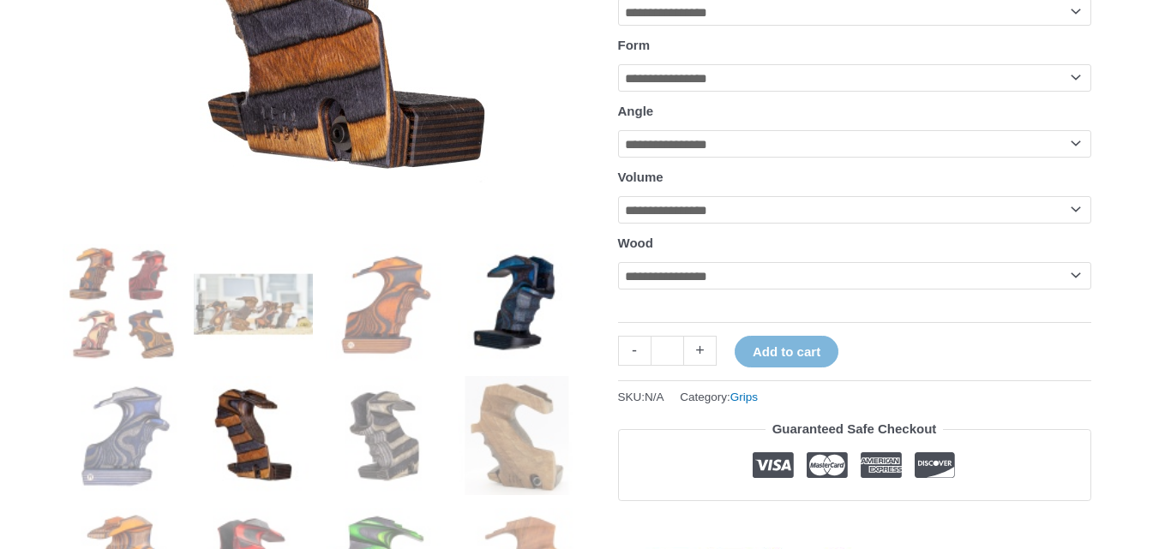
click at [501, 339] on img at bounding box center [517, 303] width 119 height 119
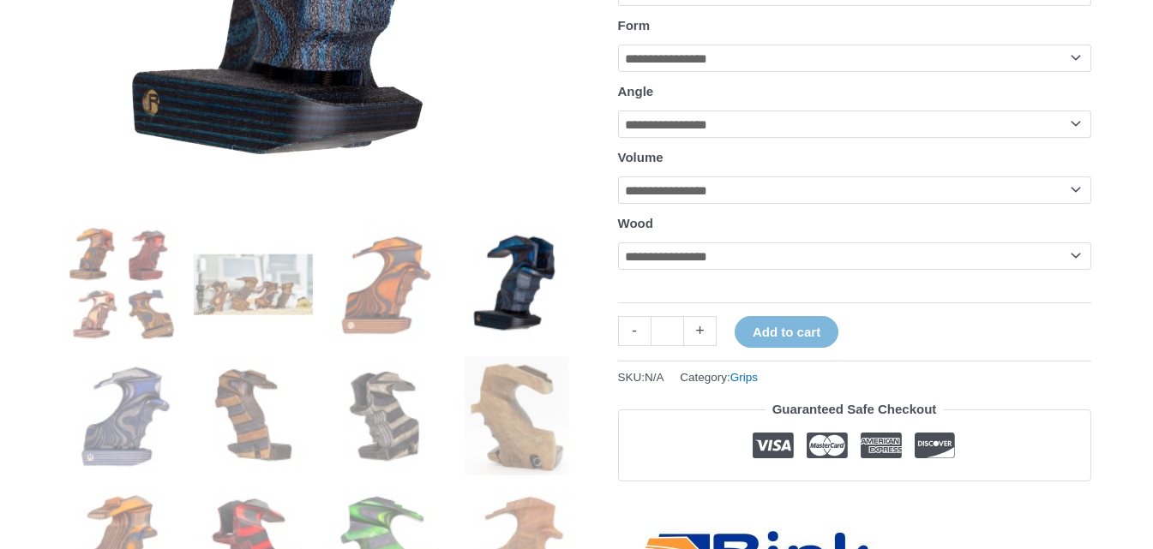
scroll to position [686, 0]
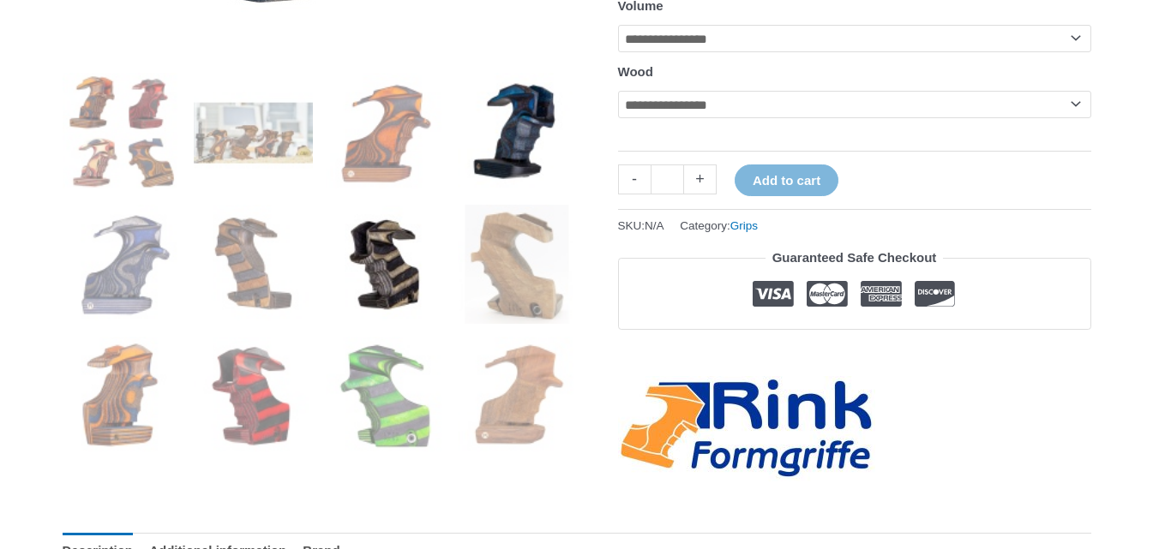
click at [332, 253] on img at bounding box center [385, 264] width 119 height 119
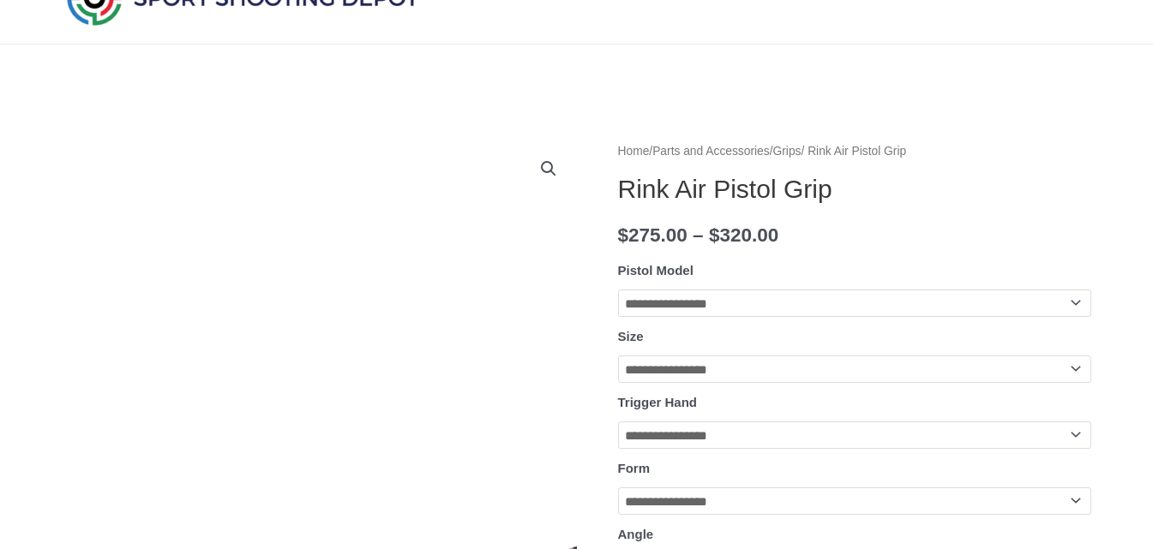
scroll to position [86, 0]
